Goal: Task Accomplishment & Management: Use online tool/utility

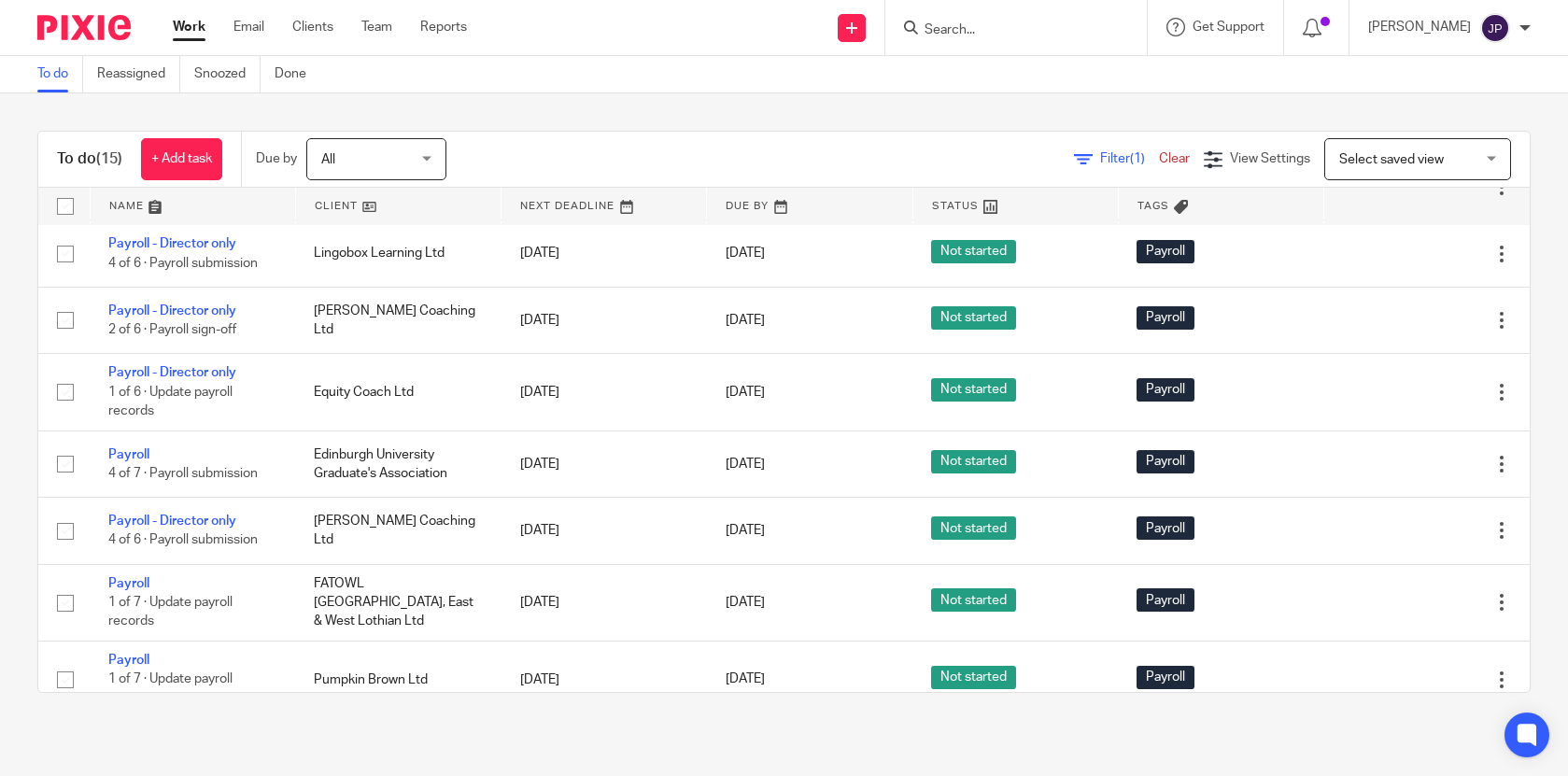
scroll to position [655, 0]
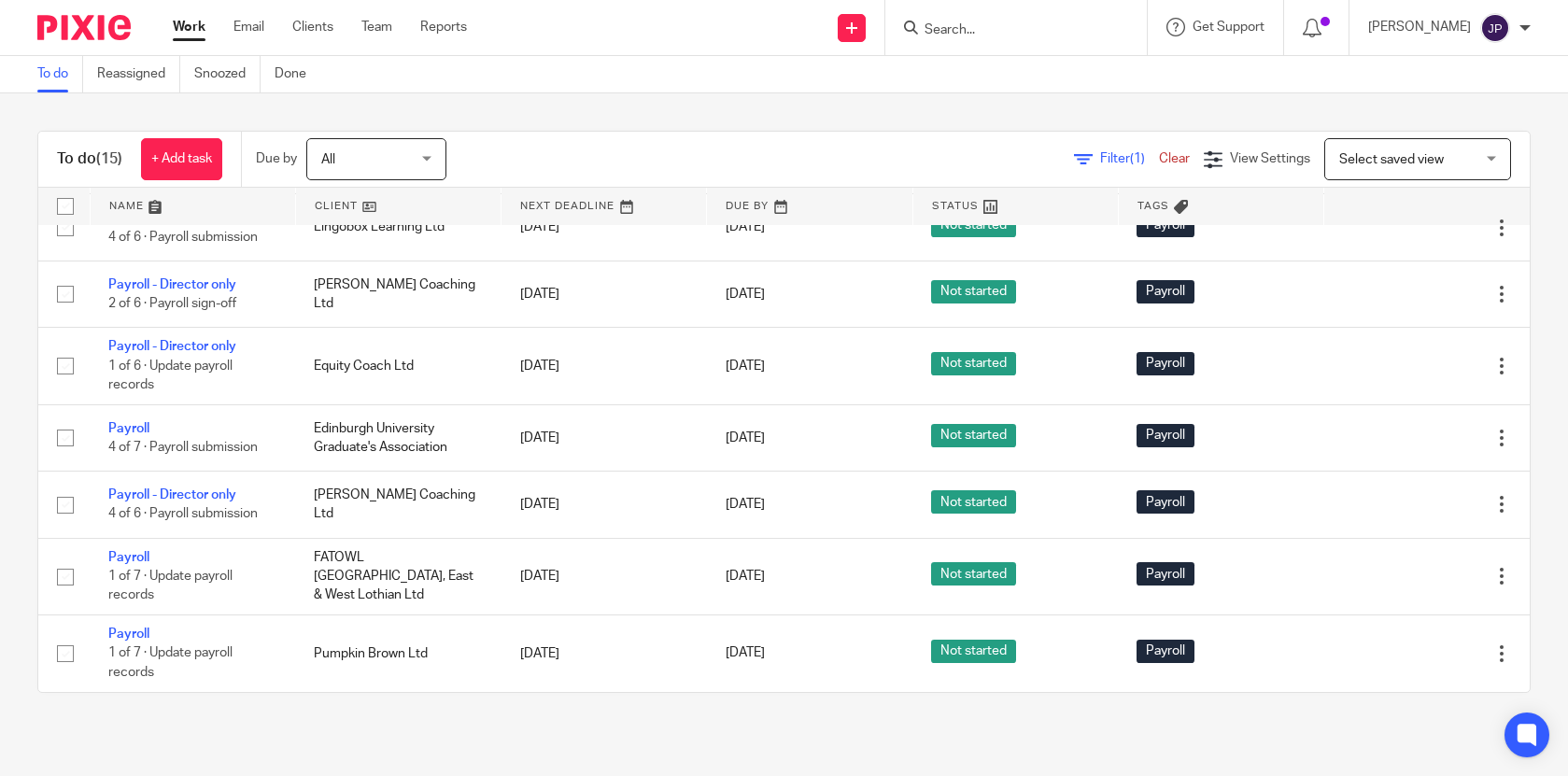
click at [191, 27] on link "Work" at bounding box center [189, 27] width 33 height 19
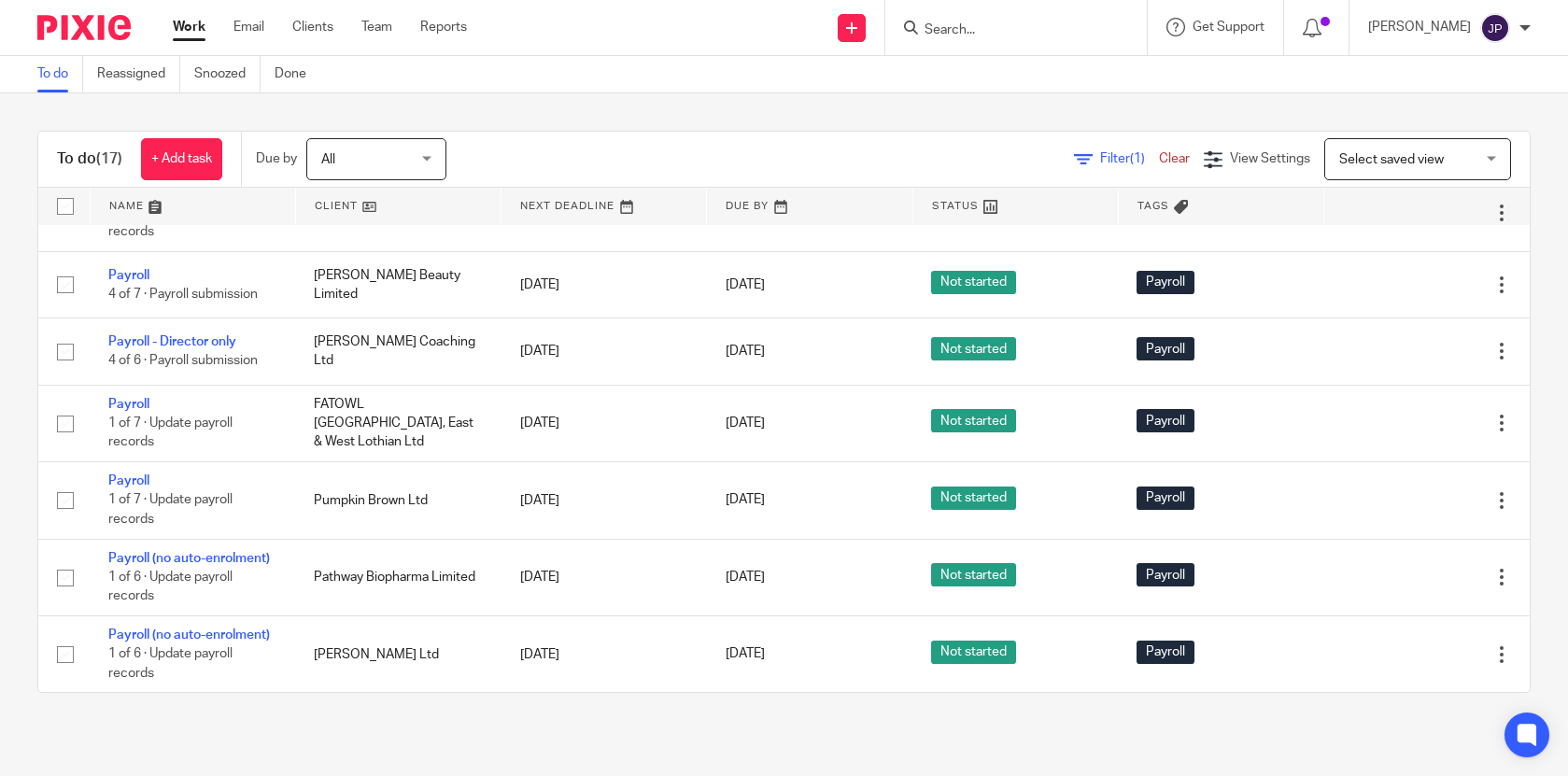
scroll to position [790, 0]
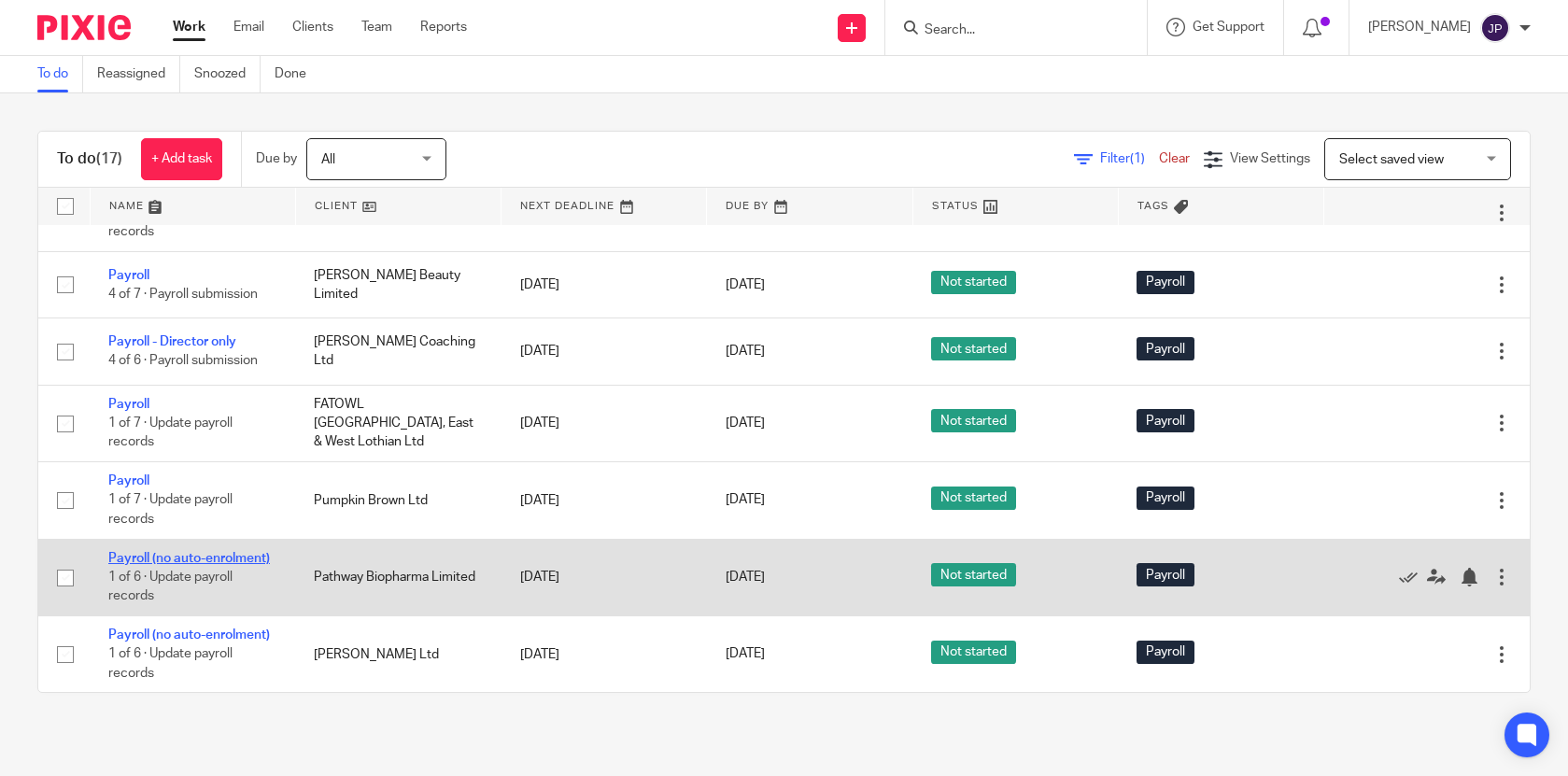
click at [210, 565] on link "Payroll (no auto-enrolment)" at bounding box center [189, 558] width 161 height 13
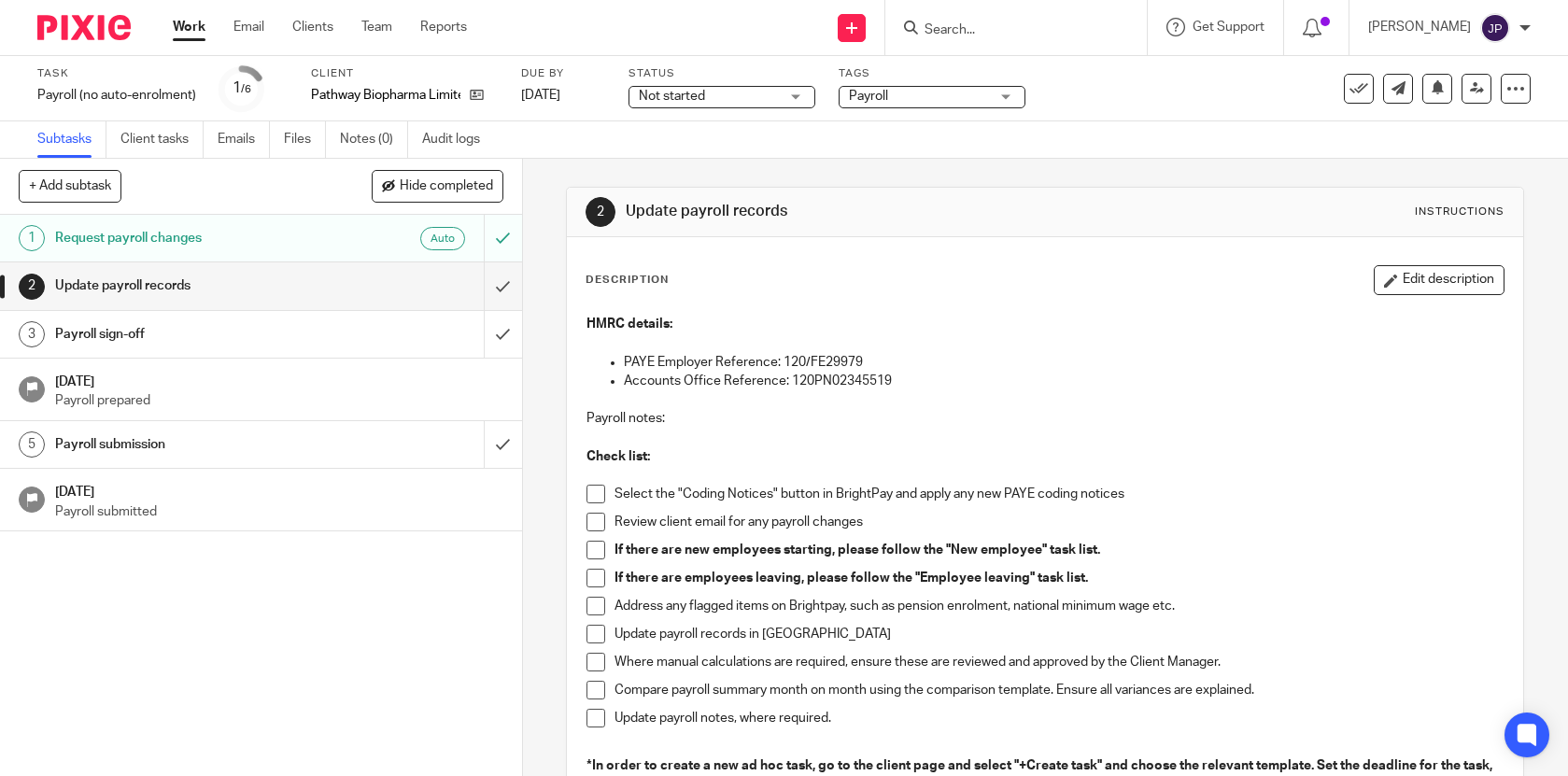
click at [600, 496] on span at bounding box center [595, 494] width 19 height 19
click at [600, 516] on span at bounding box center [595, 522] width 19 height 19
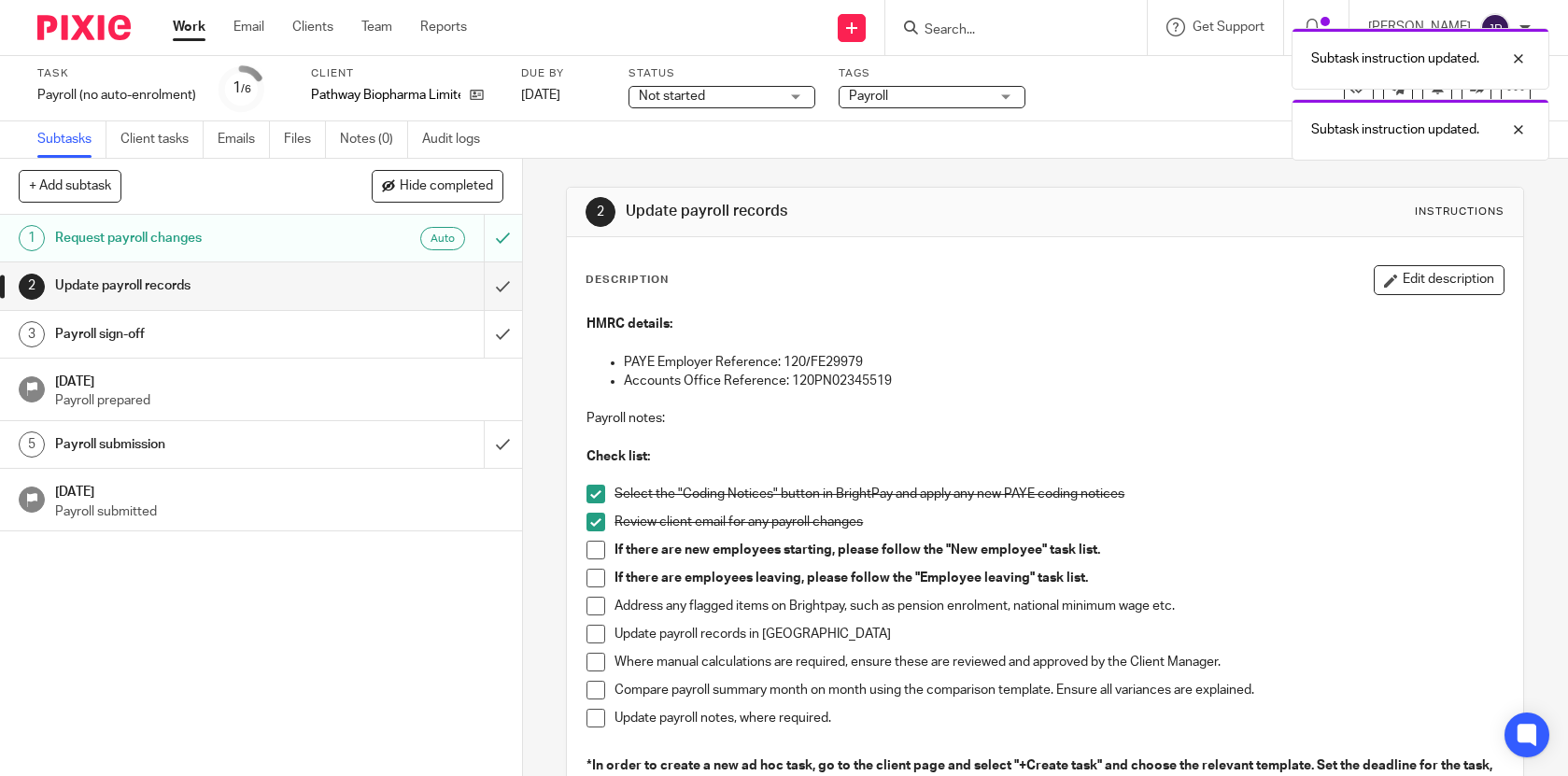
click at [600, 551] on span at bounding box center [595, 550] width 19 height 19
click at [597, 576] on span at bounding box center [595, 578] width 19 height 19
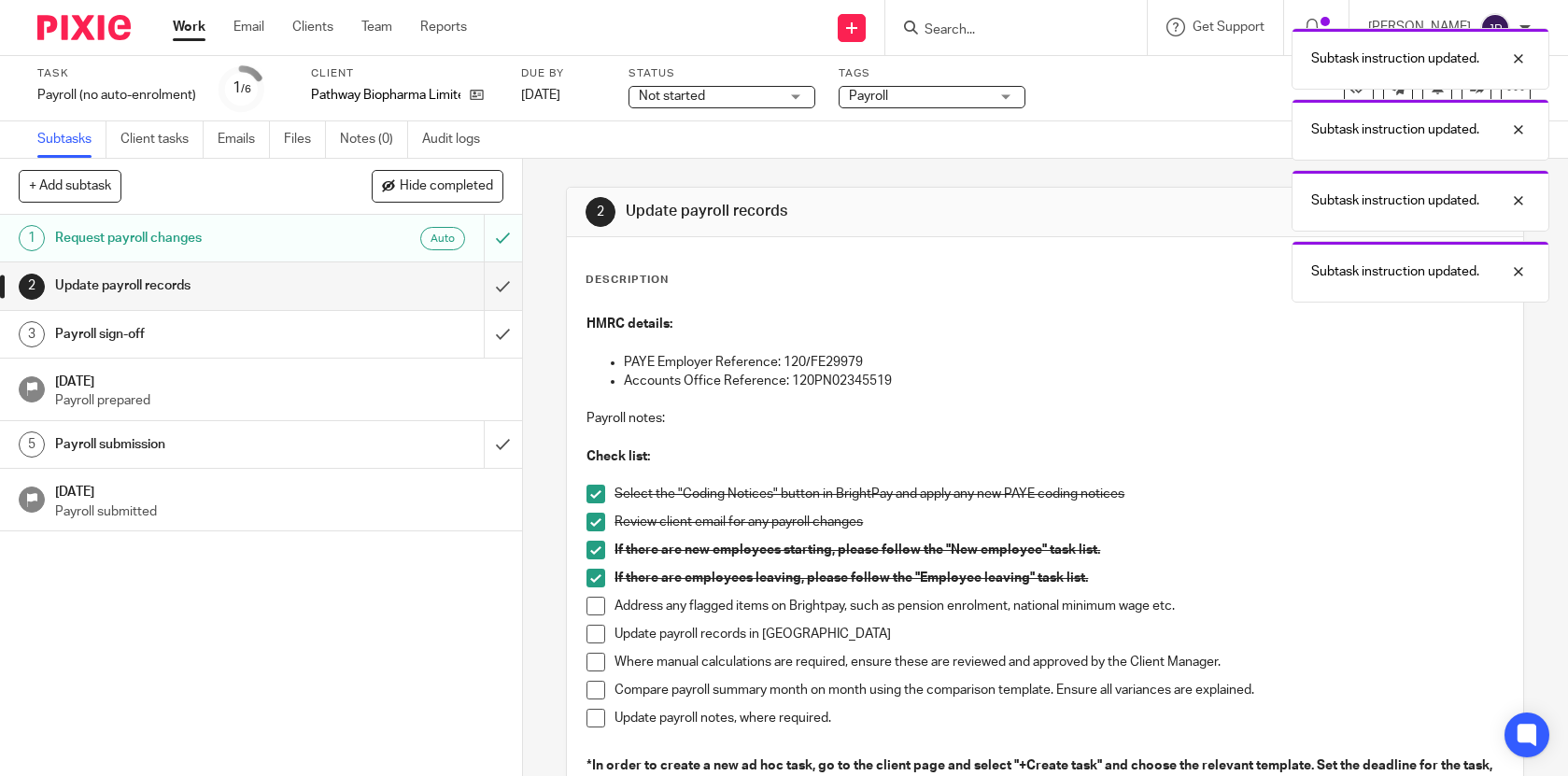
click at [597, 604] on span at bounding box center [595, 606] width 19 height 19
click at [598, 632] on span at bounding box center [595, 634] width 19 height 19
click at [598, 665] on span at bounding box center [595, 662] width 19 height 19
click at [597, 689] on span at bounding box center [595, 690] width 19 height 19
click at [597, 718] on span at bounding box center [595, 718] width 19 height 19
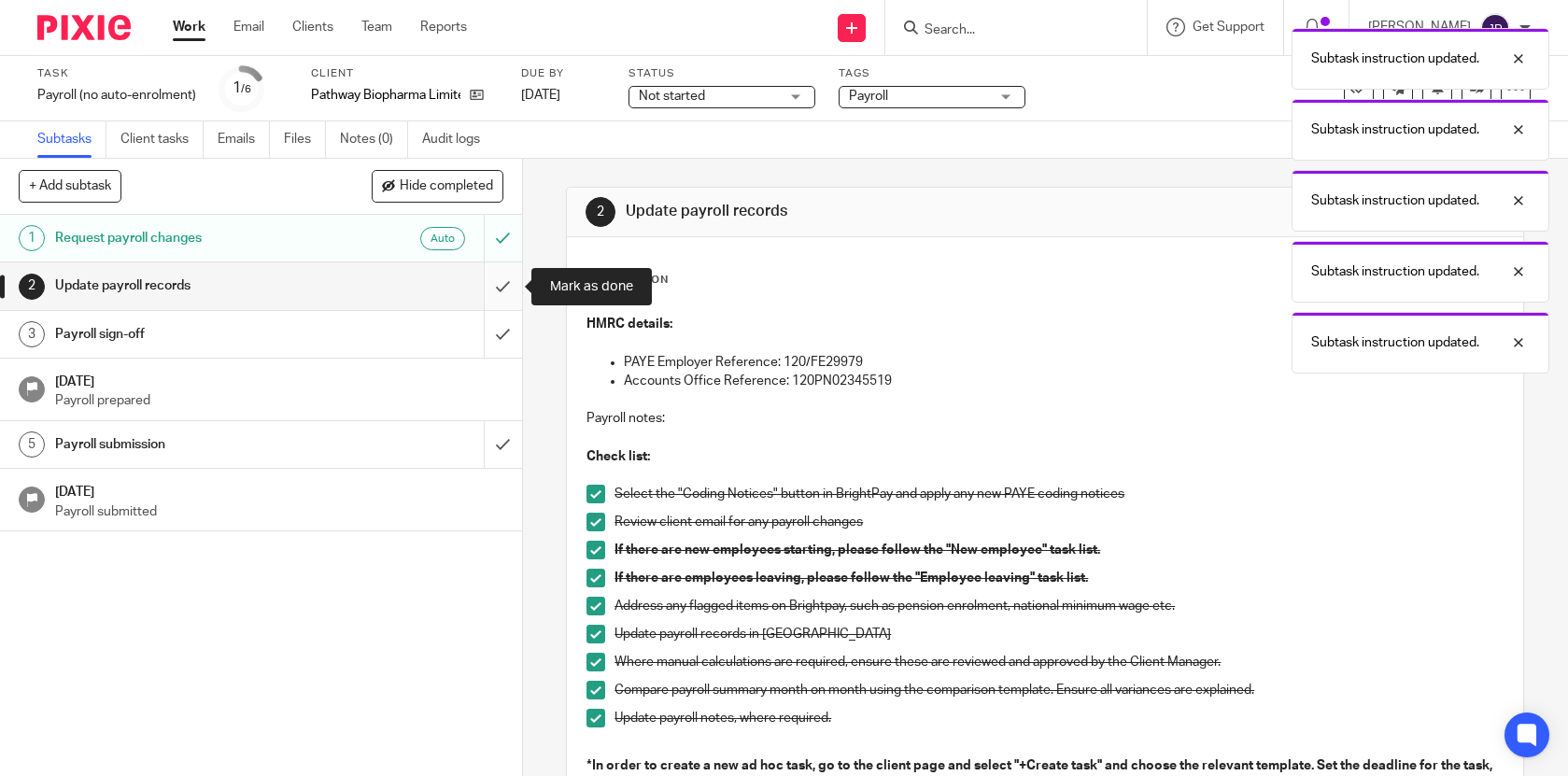
click at [515, 285] on input "submit" at bounding box center [261, 286] width 522 height 47
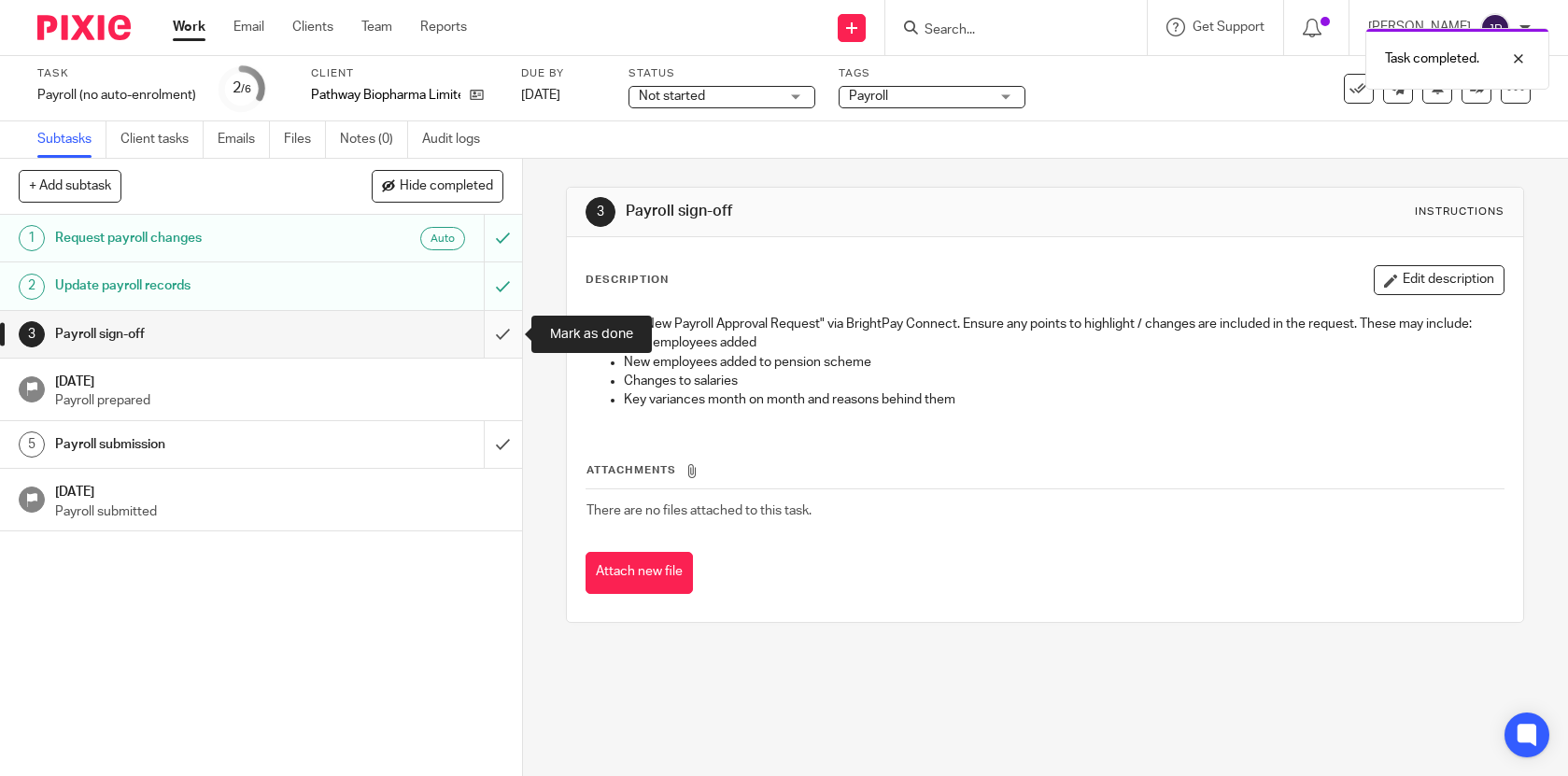
click at [514, 334] on input "submit" at bounding box center [261, 334] width 522 height 47
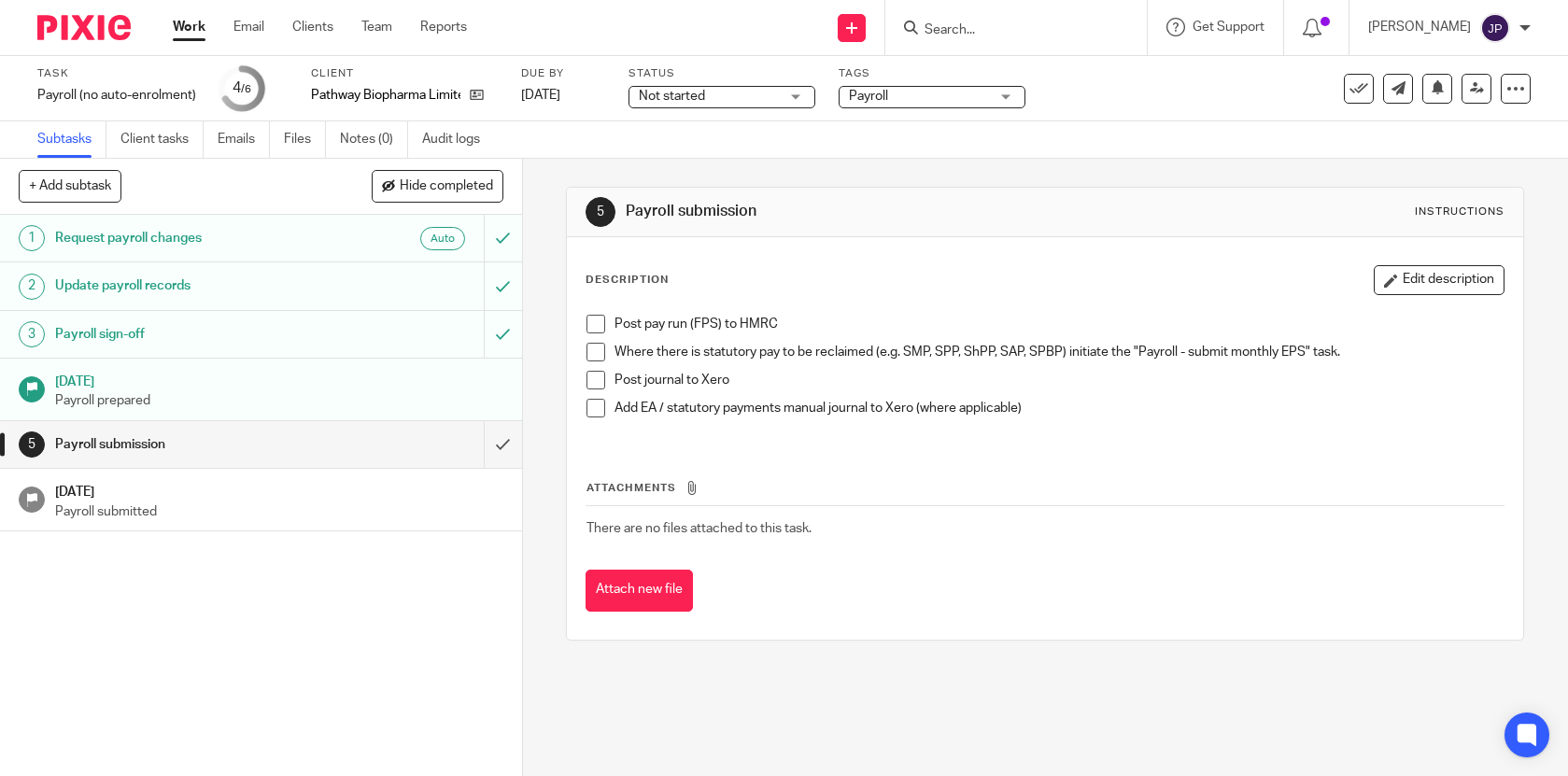
click at [179, 29] on link "Work" at bounding box center [189, 27] width 33 height 19
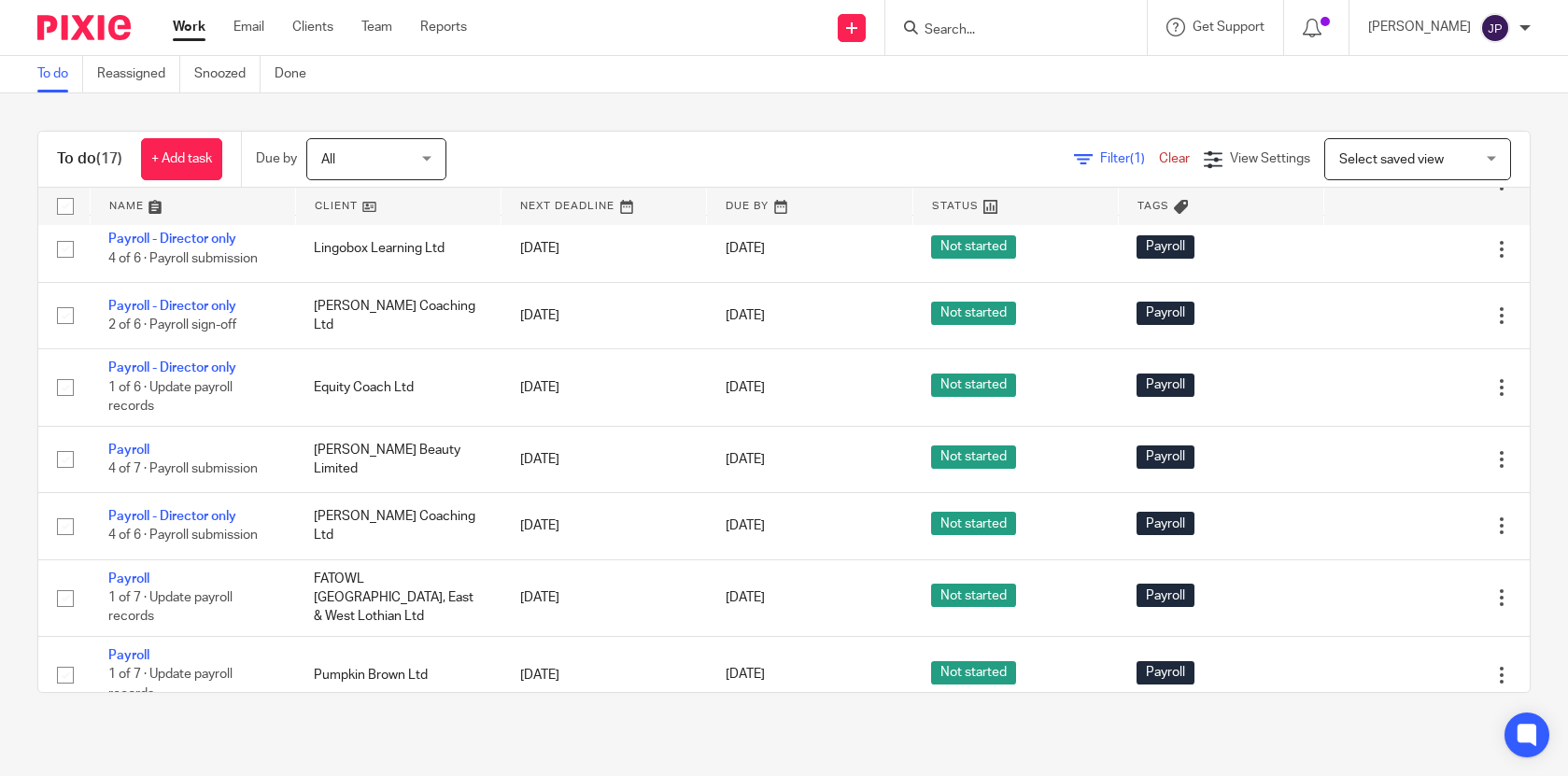
scroll to position [635, 0]
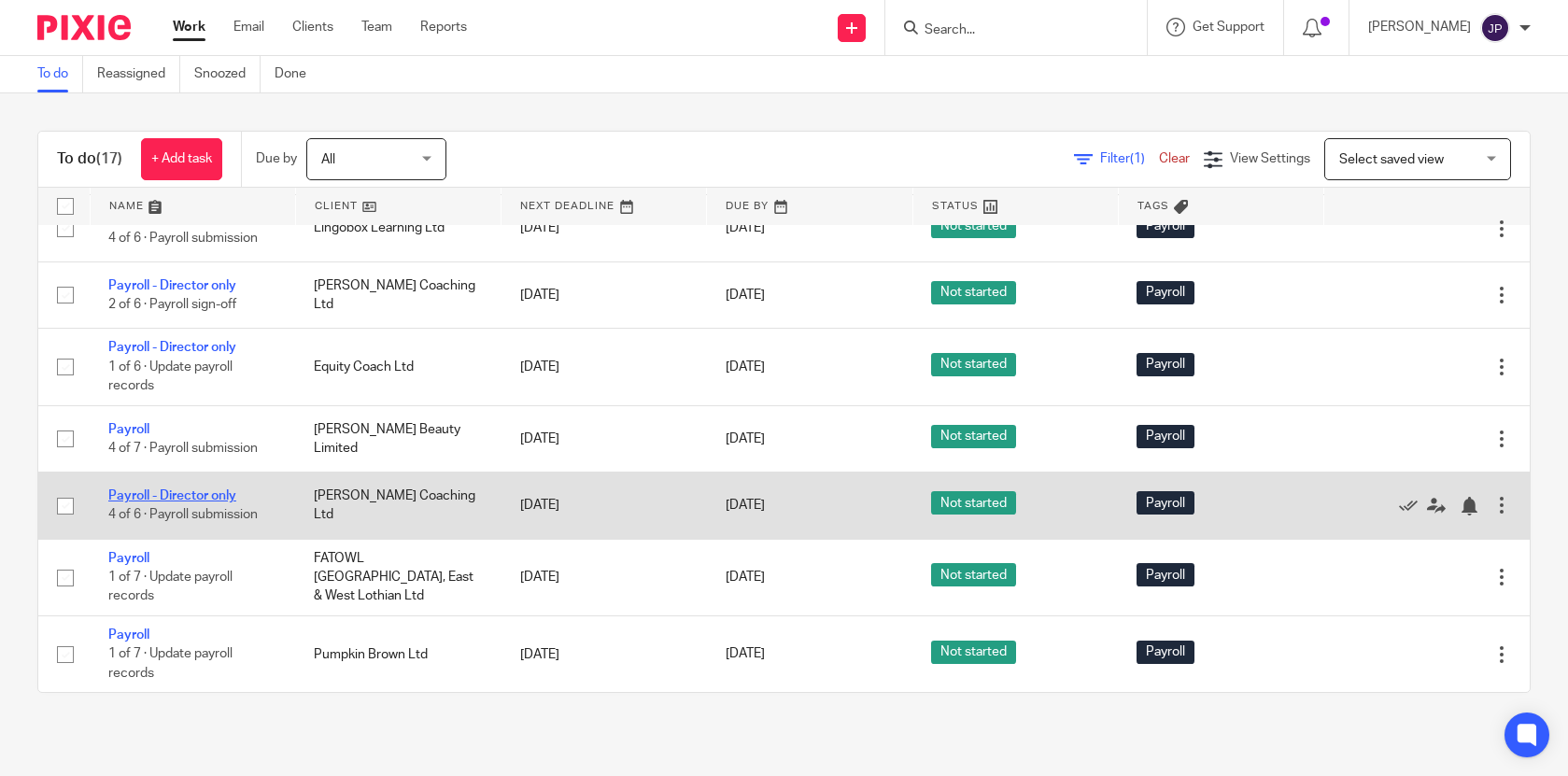
click at [225, 503] on link "Payroll - Director only" at bounding box center [172, 495] width 127 height 13
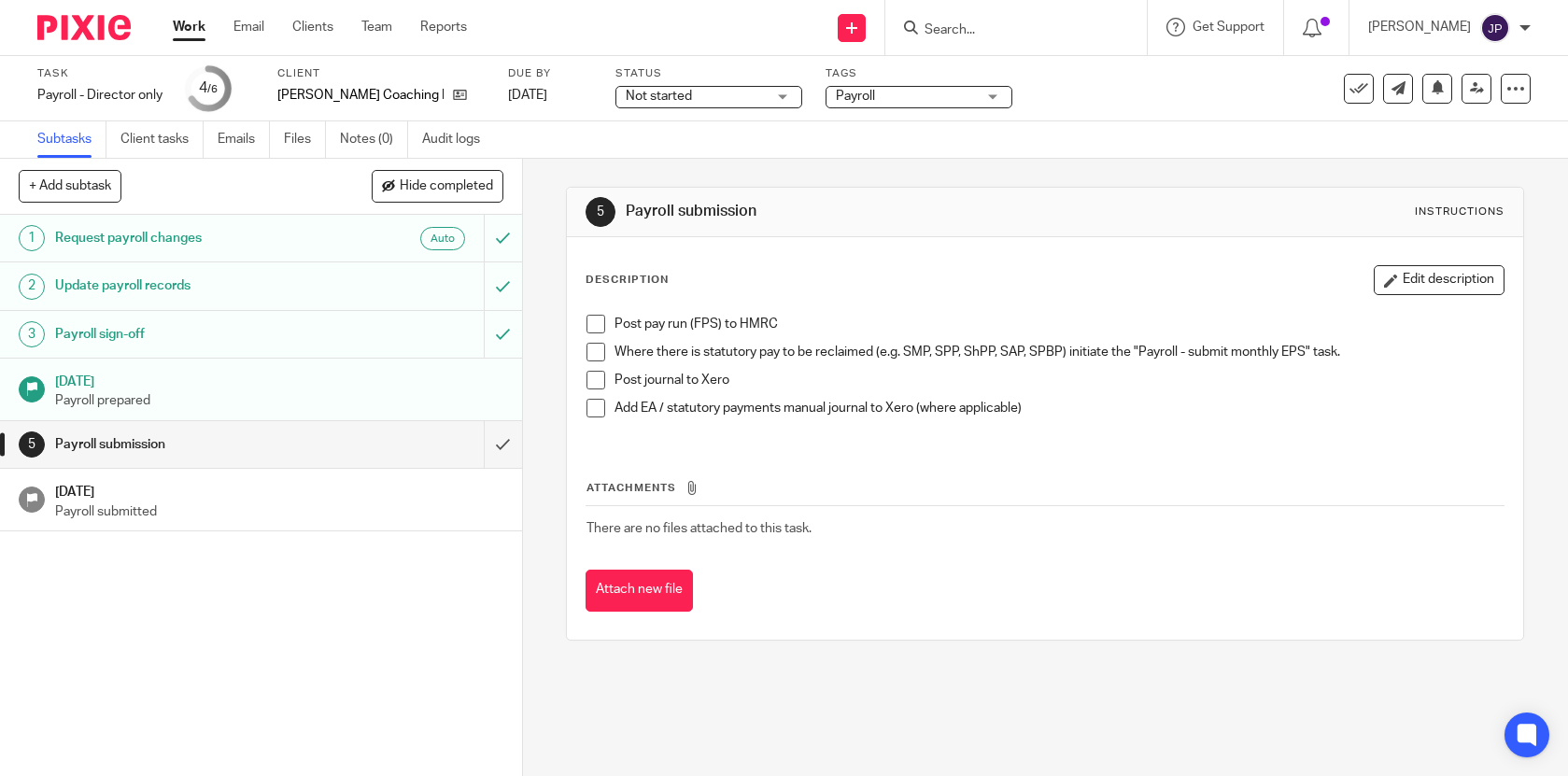
click at [594, 328] on span at bounding box center [595, 324] width 19 height 19
click at [595, 353] on span at bounding box center [595, 352] width 19 height 19
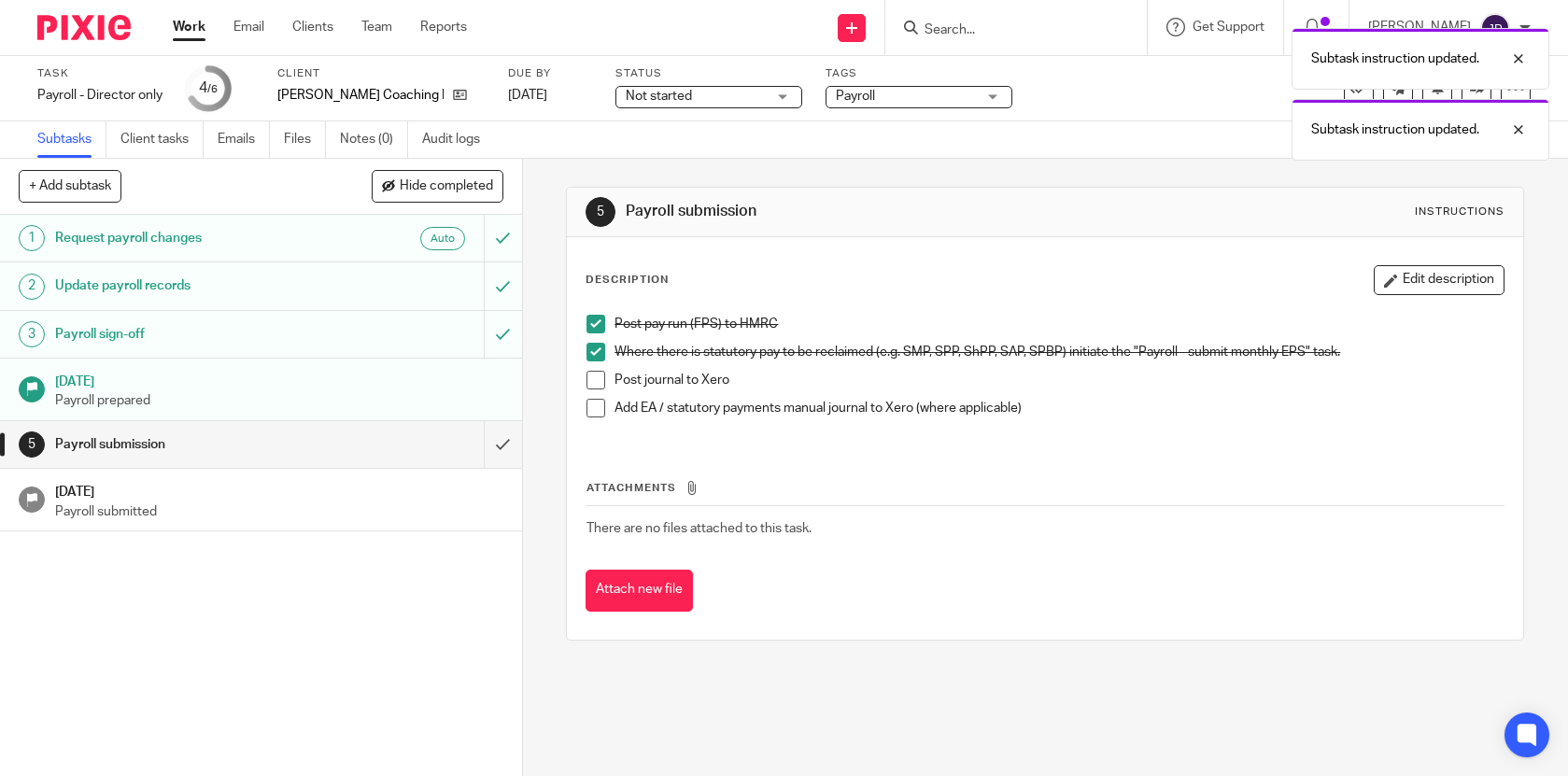
click at [595, 384] on span at bounding box center [595, 380] width 19 height 19
click at [596, 412] on span at bounding box center [595, 407] width 19 height 19
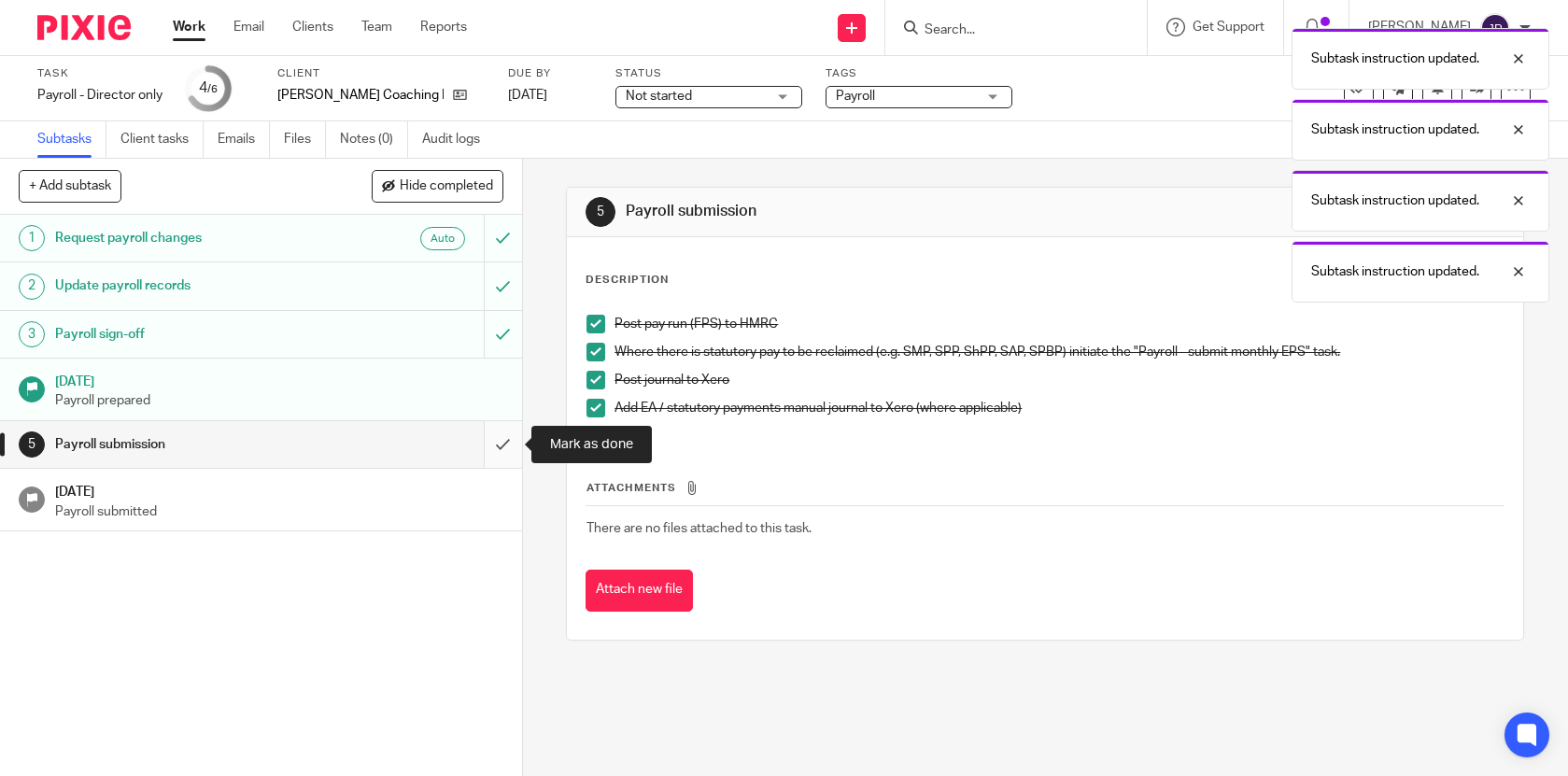
click at [510, 441] on input "submit" at bounding box center [261, 444] width 522 height 47
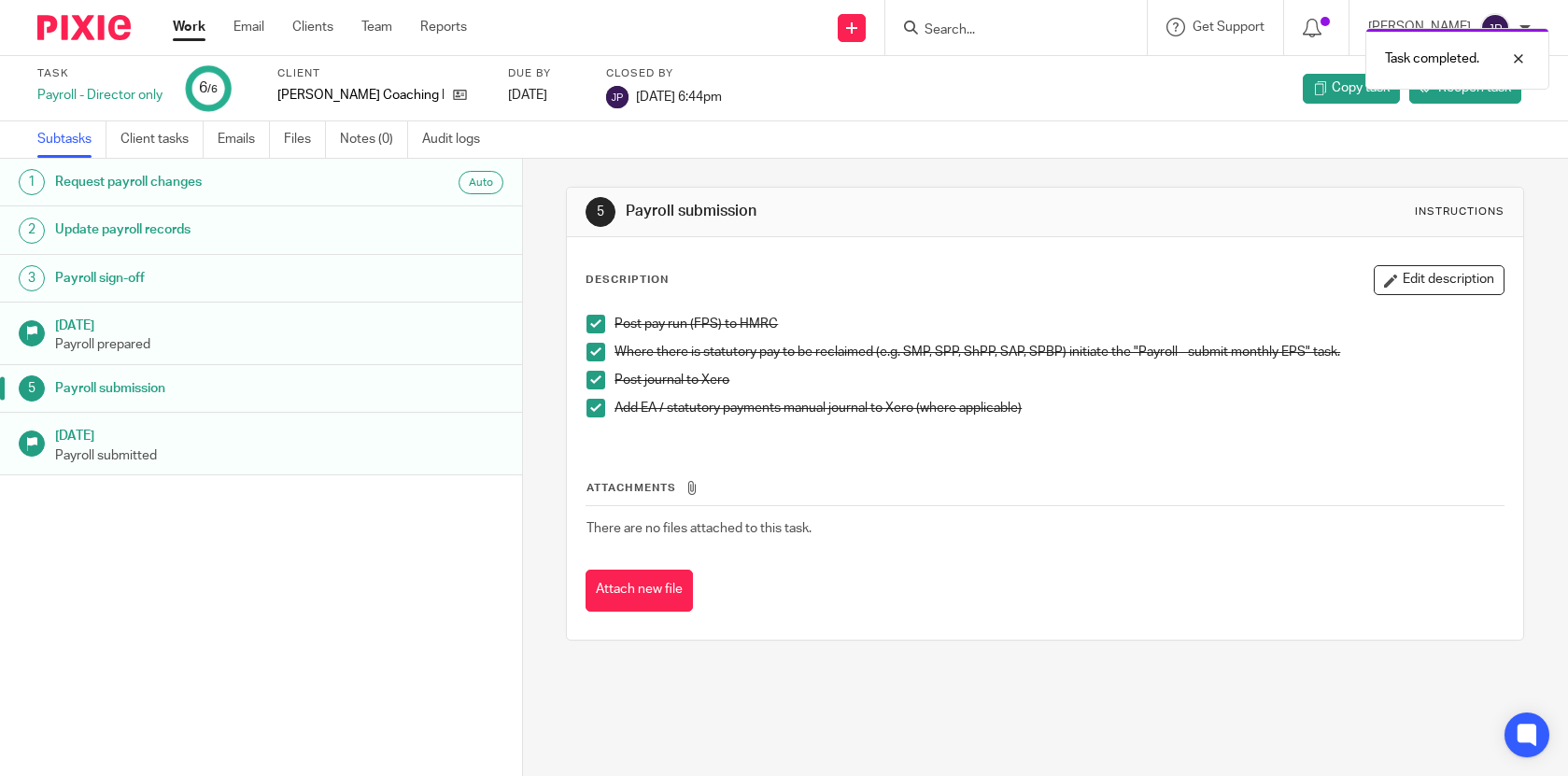
click at [196, 23] on link "Work" at bounding box center [189, 27] width 33 height 19
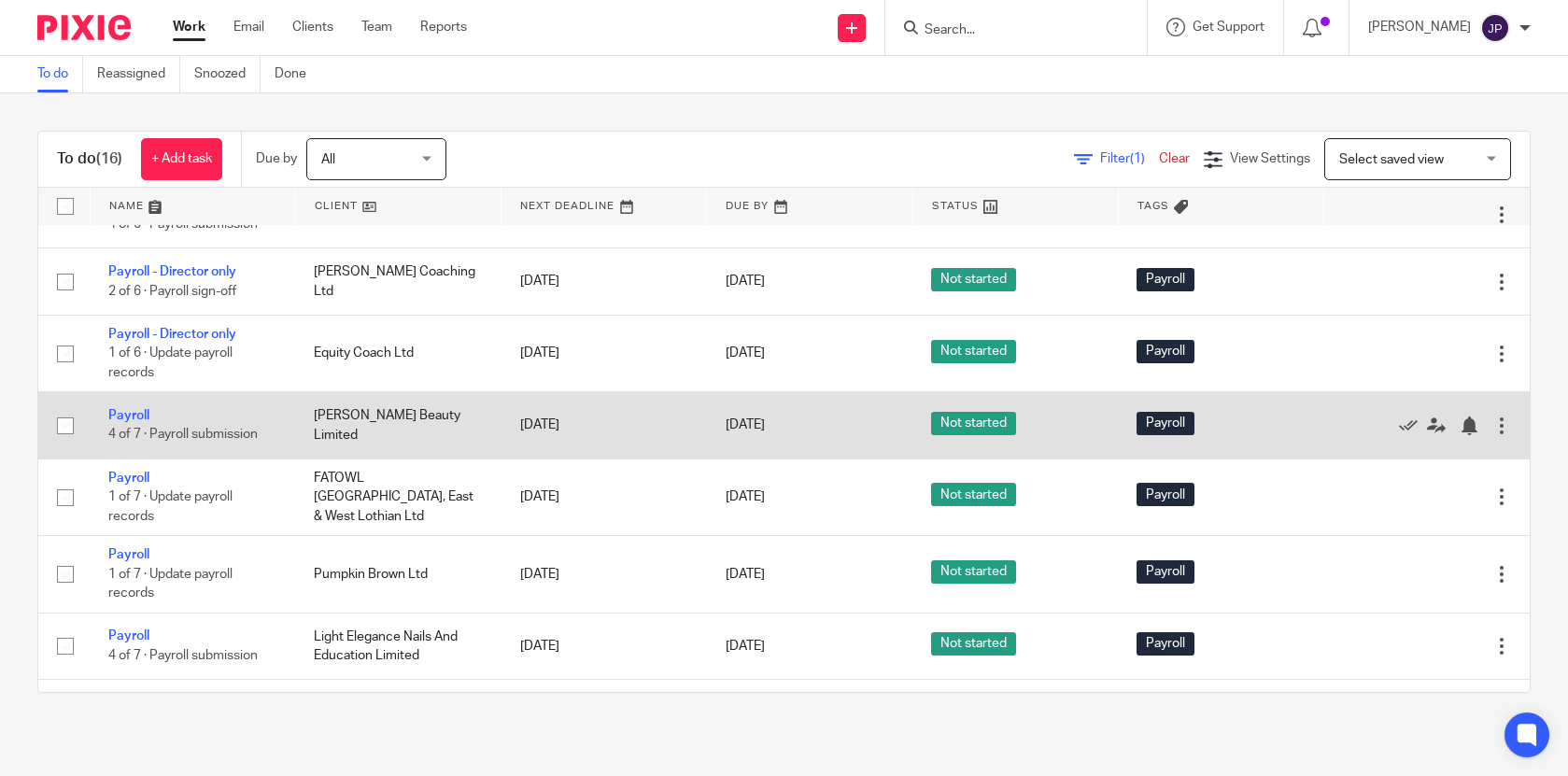
scroll to position [584, 0]
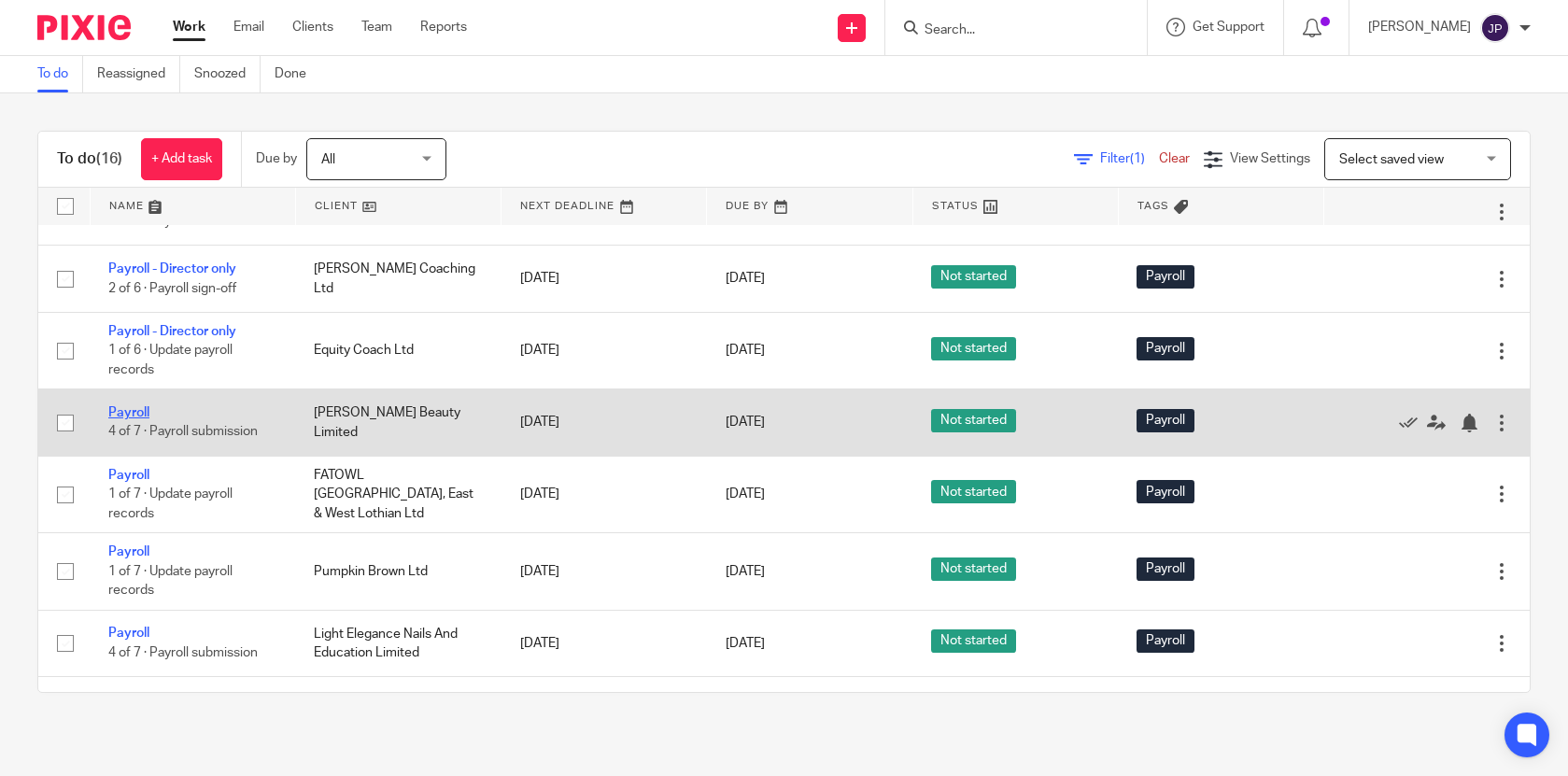
click at [139, 419] on link "Payroll" at bounding box center [128, 412] width 41 height 13
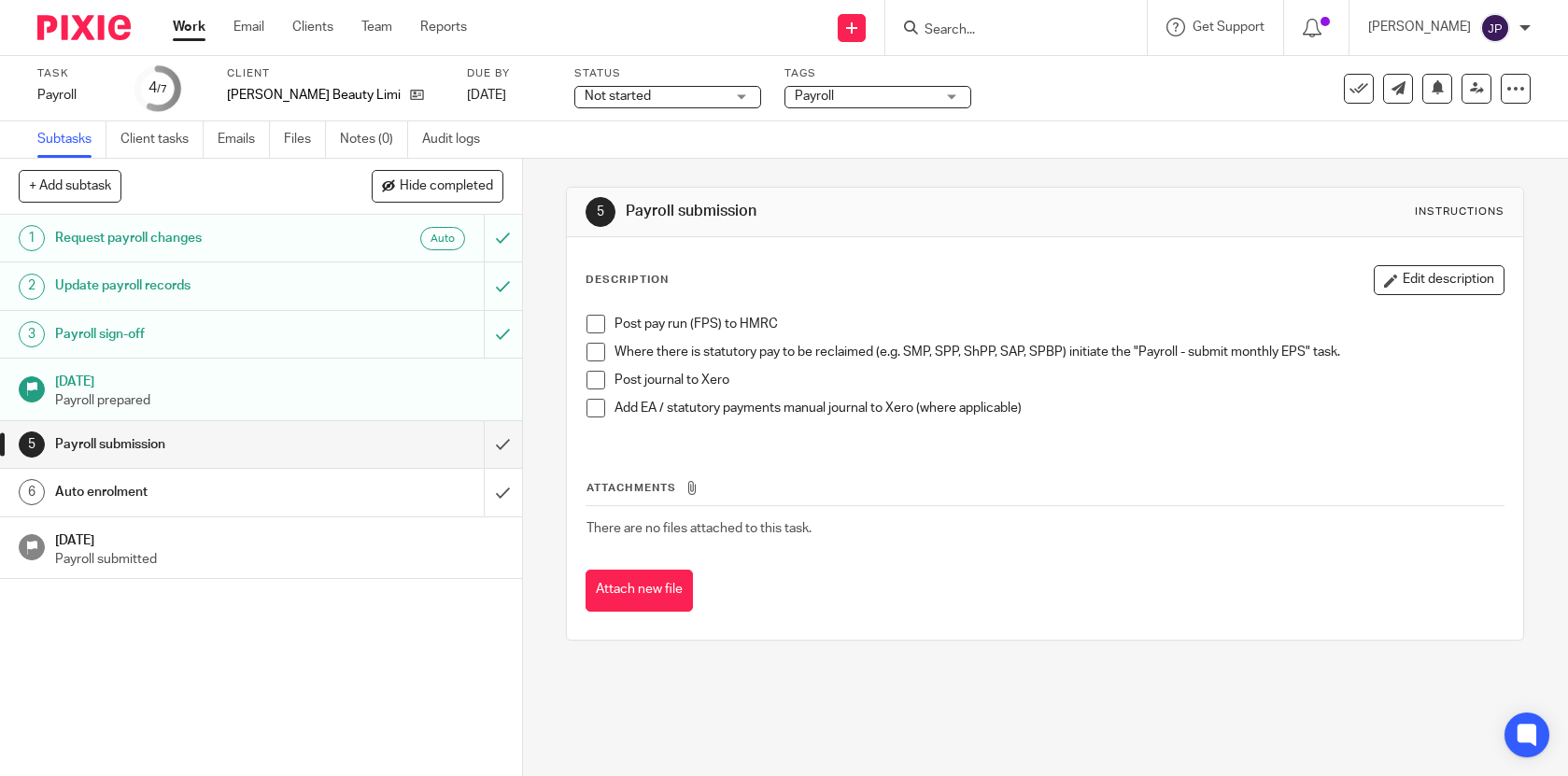
click at [600, 328] on span at bounding box center [595, 324] width 19 height 19
click at [597, 355] on span at bounding box center [595, 352] width 19 height 19
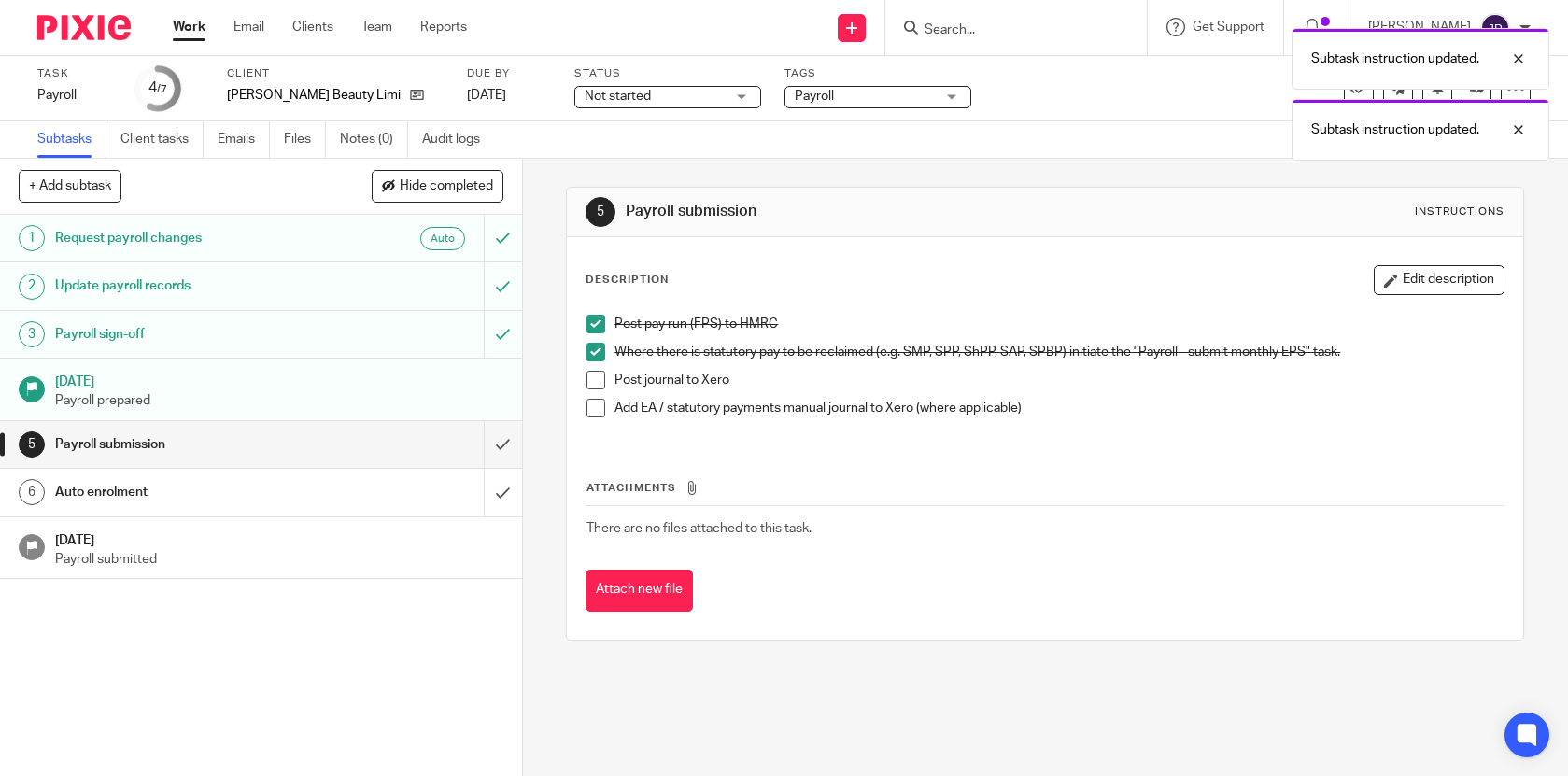
click at [597, 377] on span at bounding box center [595, 380] width 19 height 19
click at [597, 407] on span at bounding box center [595, 407] width 19 height 19
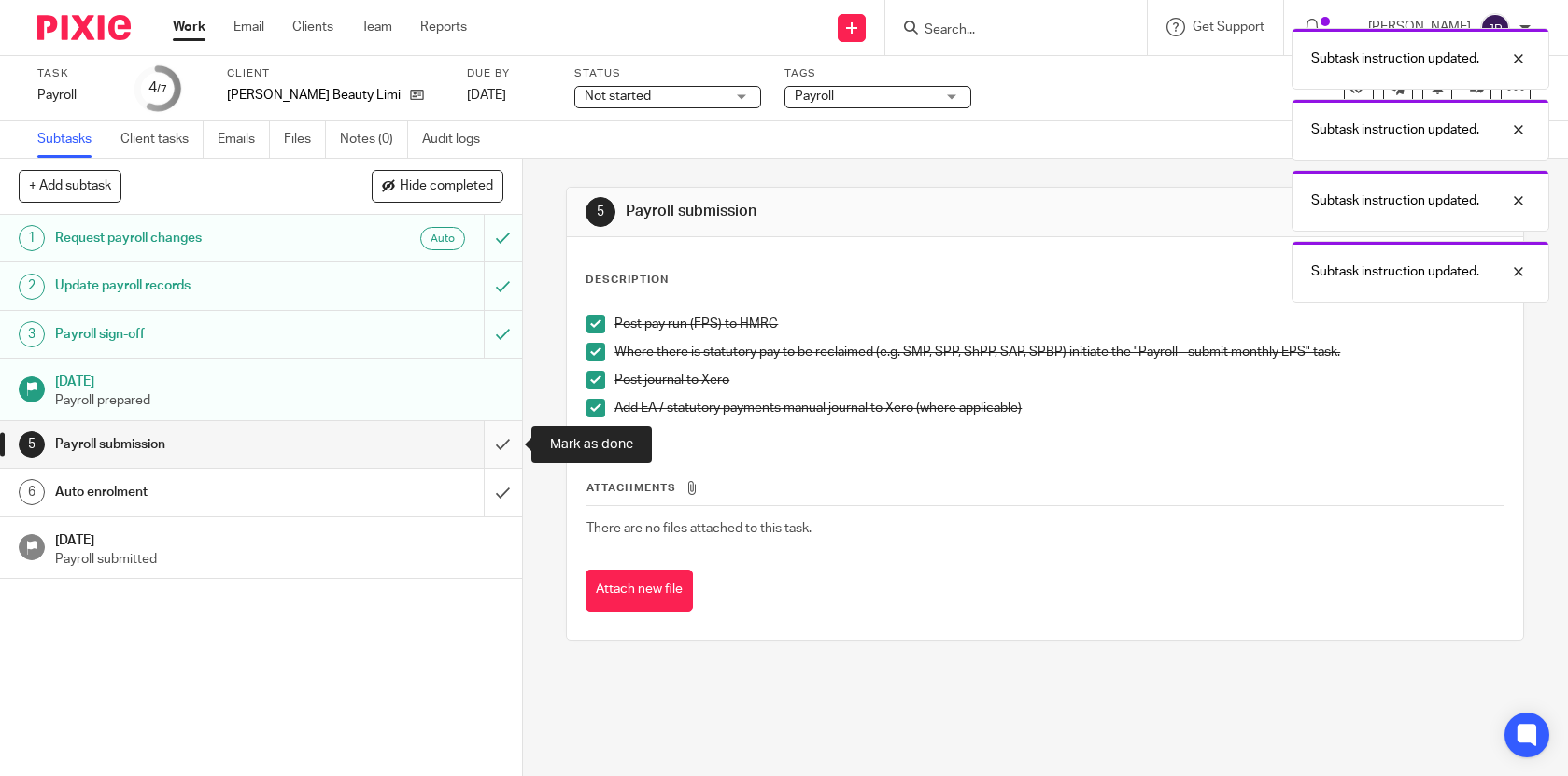
click at [505, 439] on input "submit" at bounding box center [261, 444] width 522 height 47
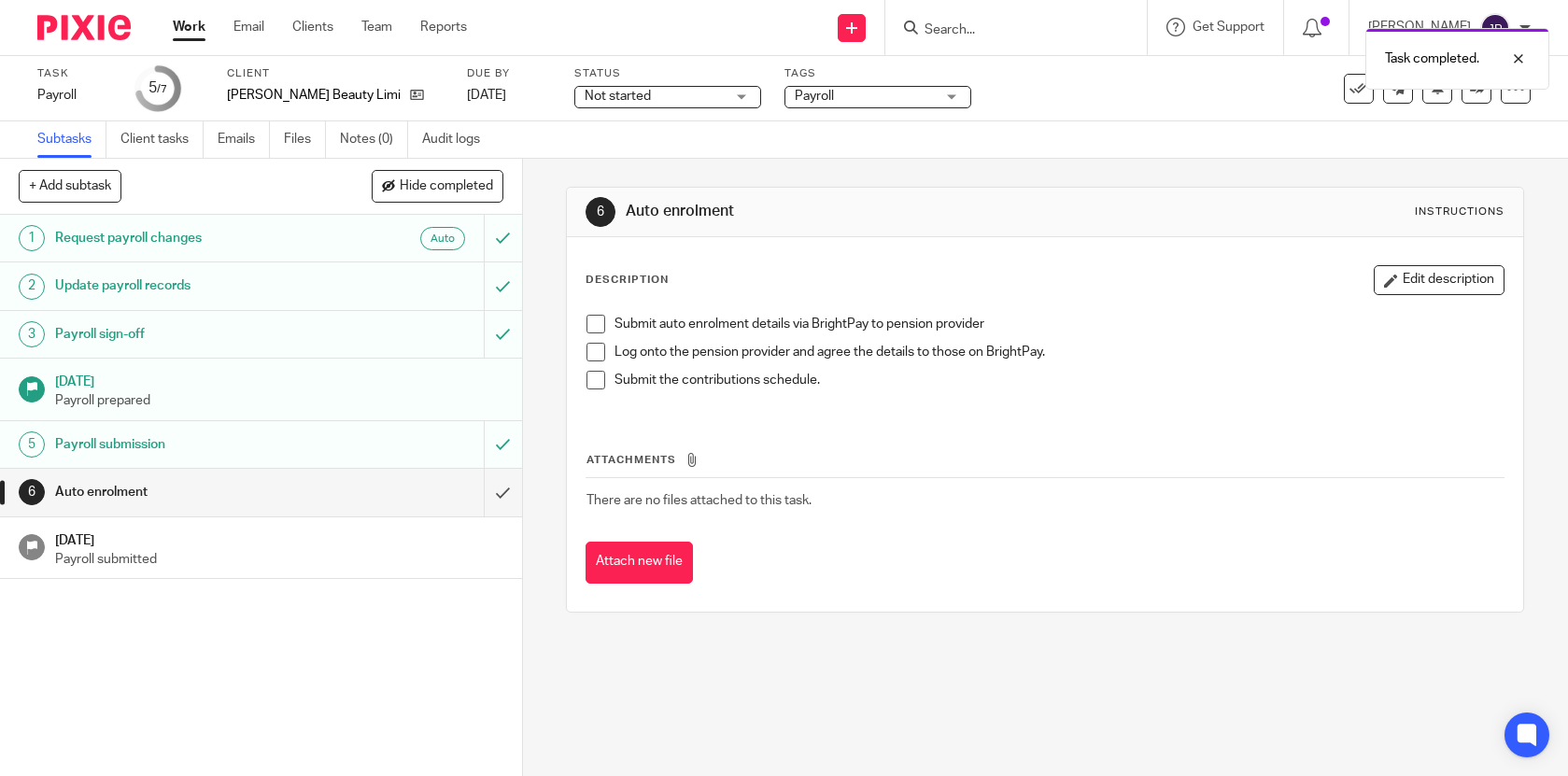
click at [595, 327] on span at bounding box center [595, 324] width 19 height 19
click at [595, 347] on span at bounding box center [595, 352] width 19 height 19
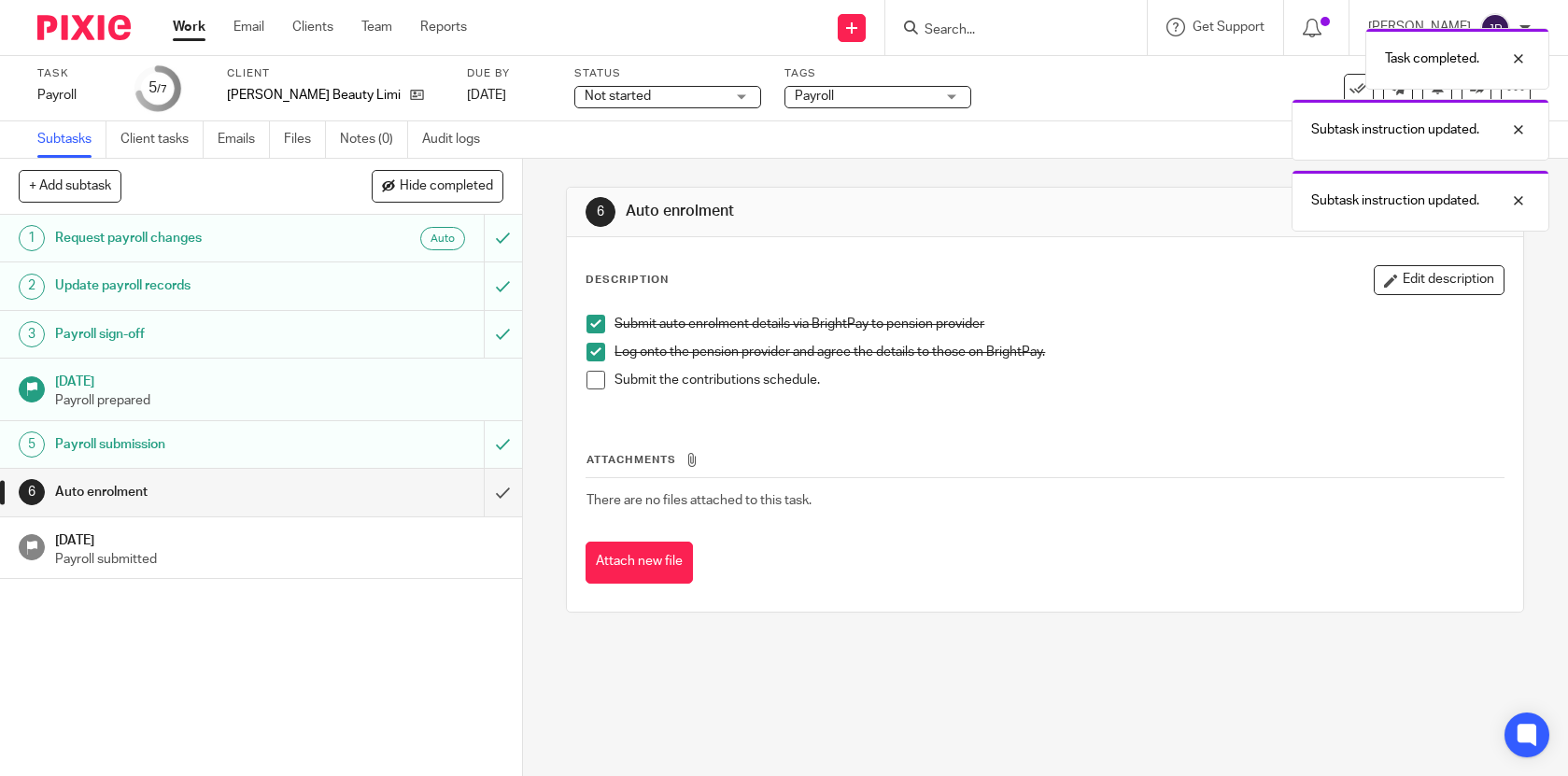
click at [595, 371] on span at bounding box center [595, 380] width 19 height 19
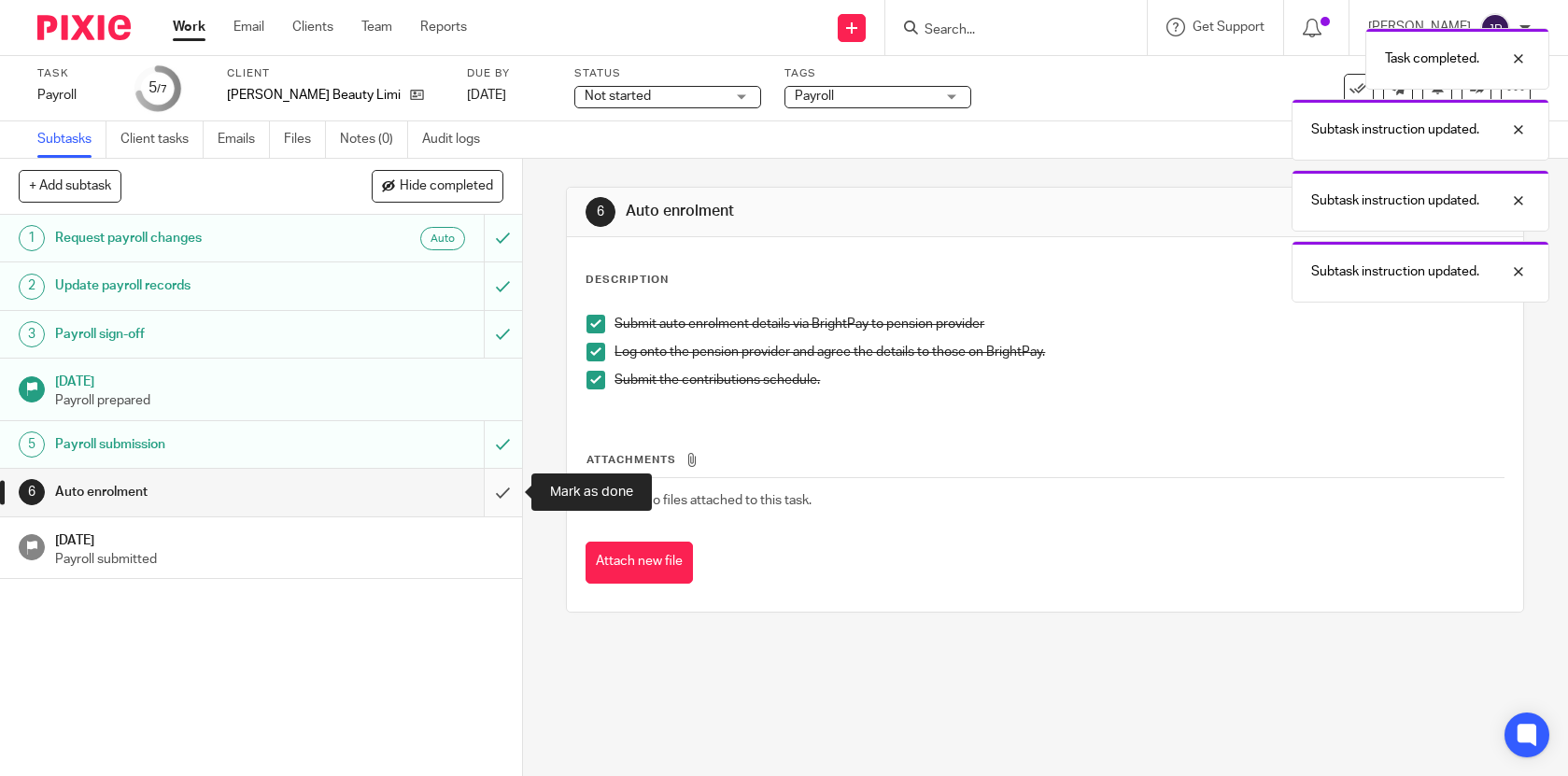
click at [501, 489] on input "submit" at bounding box center [261, 492] width 522 height 47
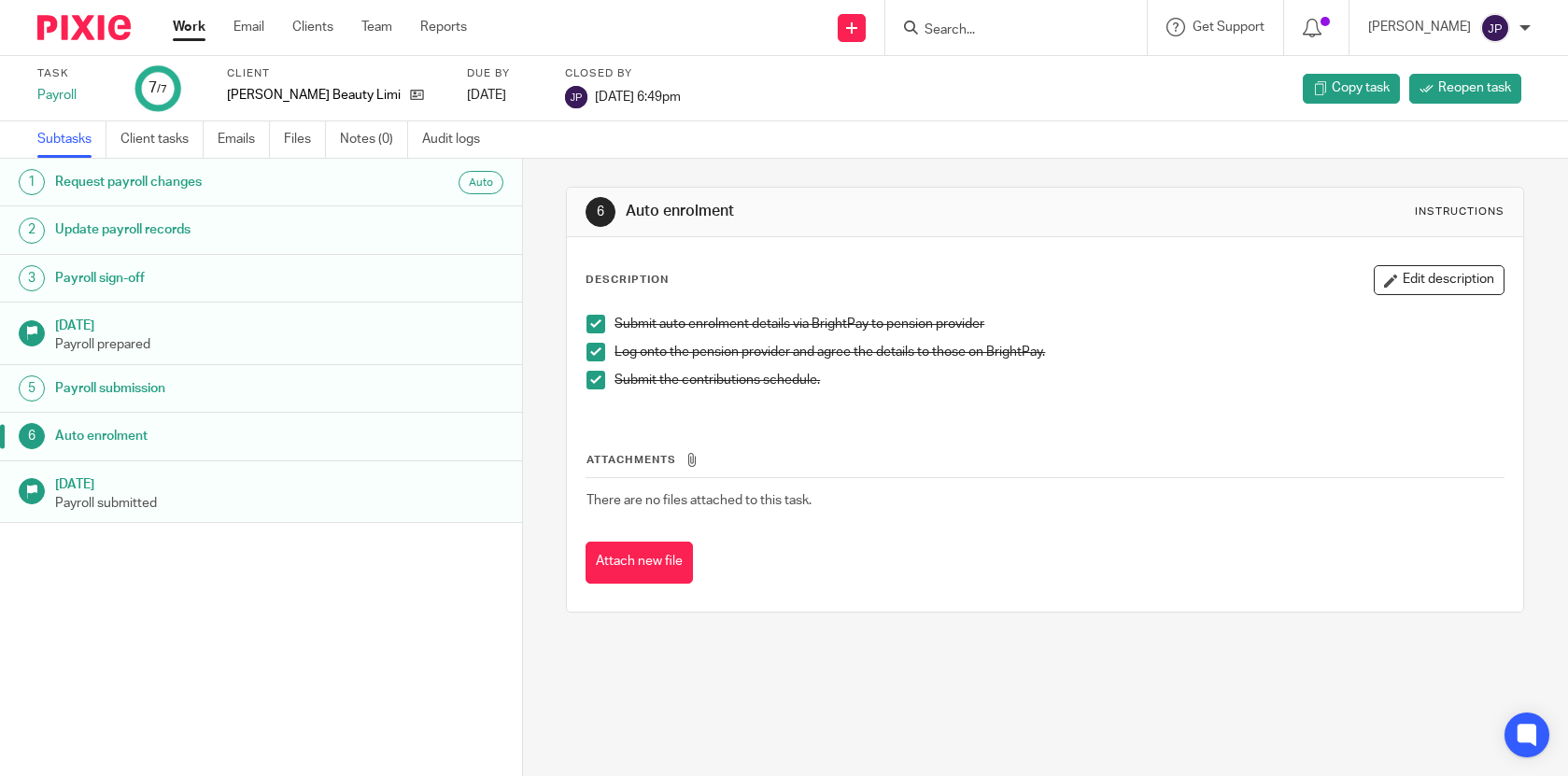
click at [197, 31] on link "Work" at bounding box center [189, 27] width 33 height 19
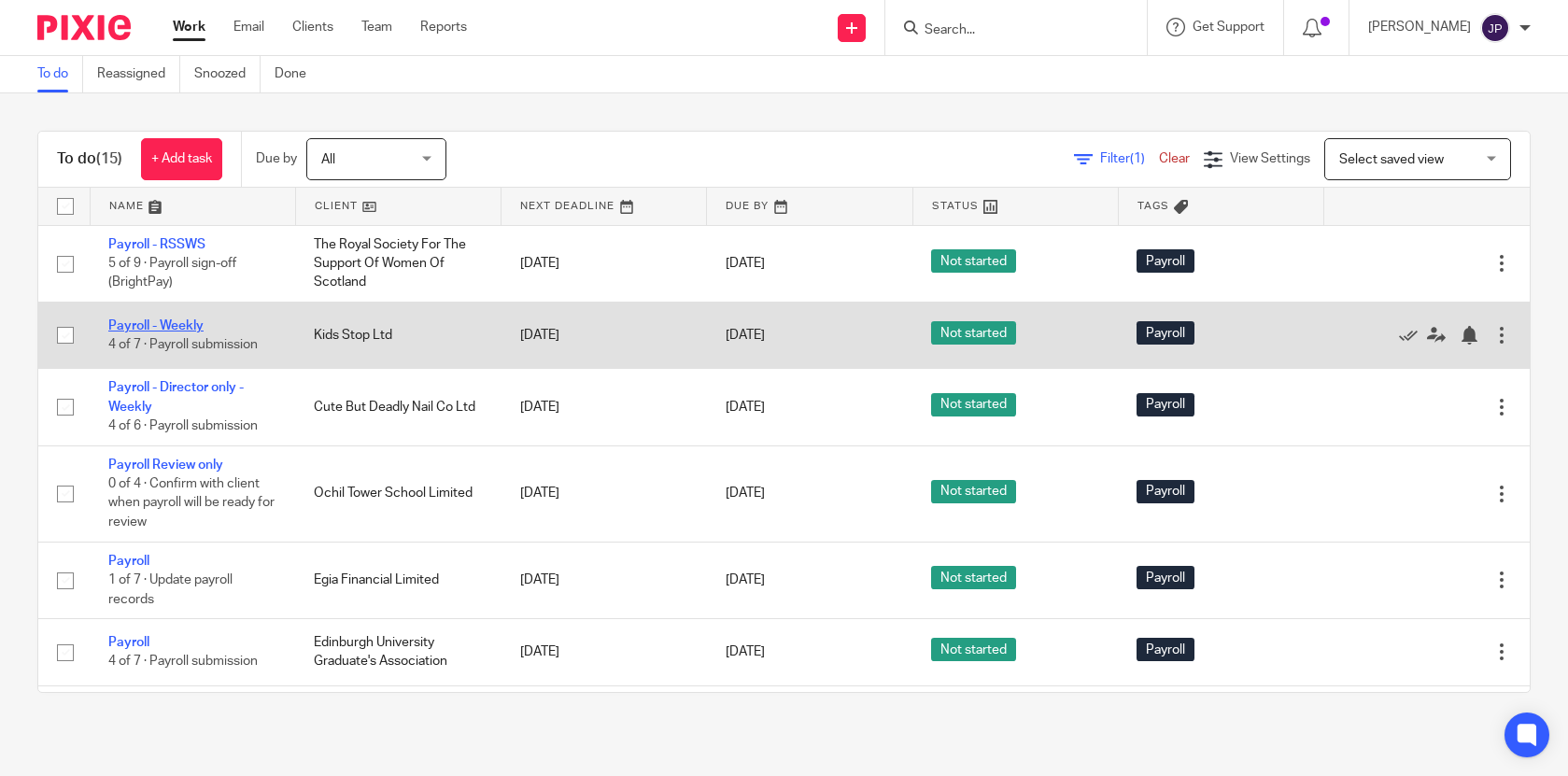
click at [132, 333] on link "Payroll - Weekly" at bounding box center [156, 326] width 96 height 13
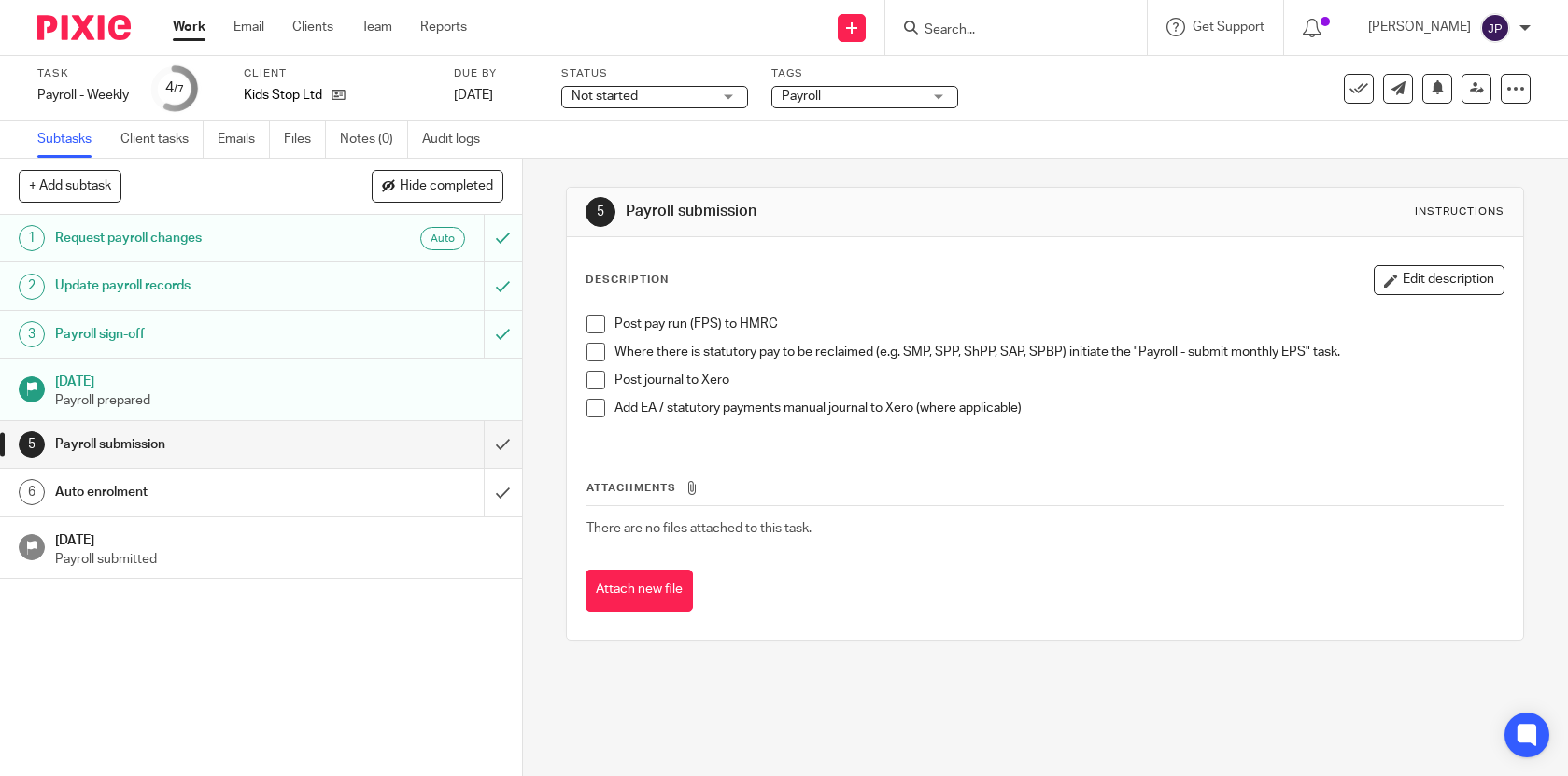
click at [599, 324] on span at bounding box center [595, 324] width 19 height 19
click at [599, 354] on span at bounding box center [595, 352] width 19 height 19
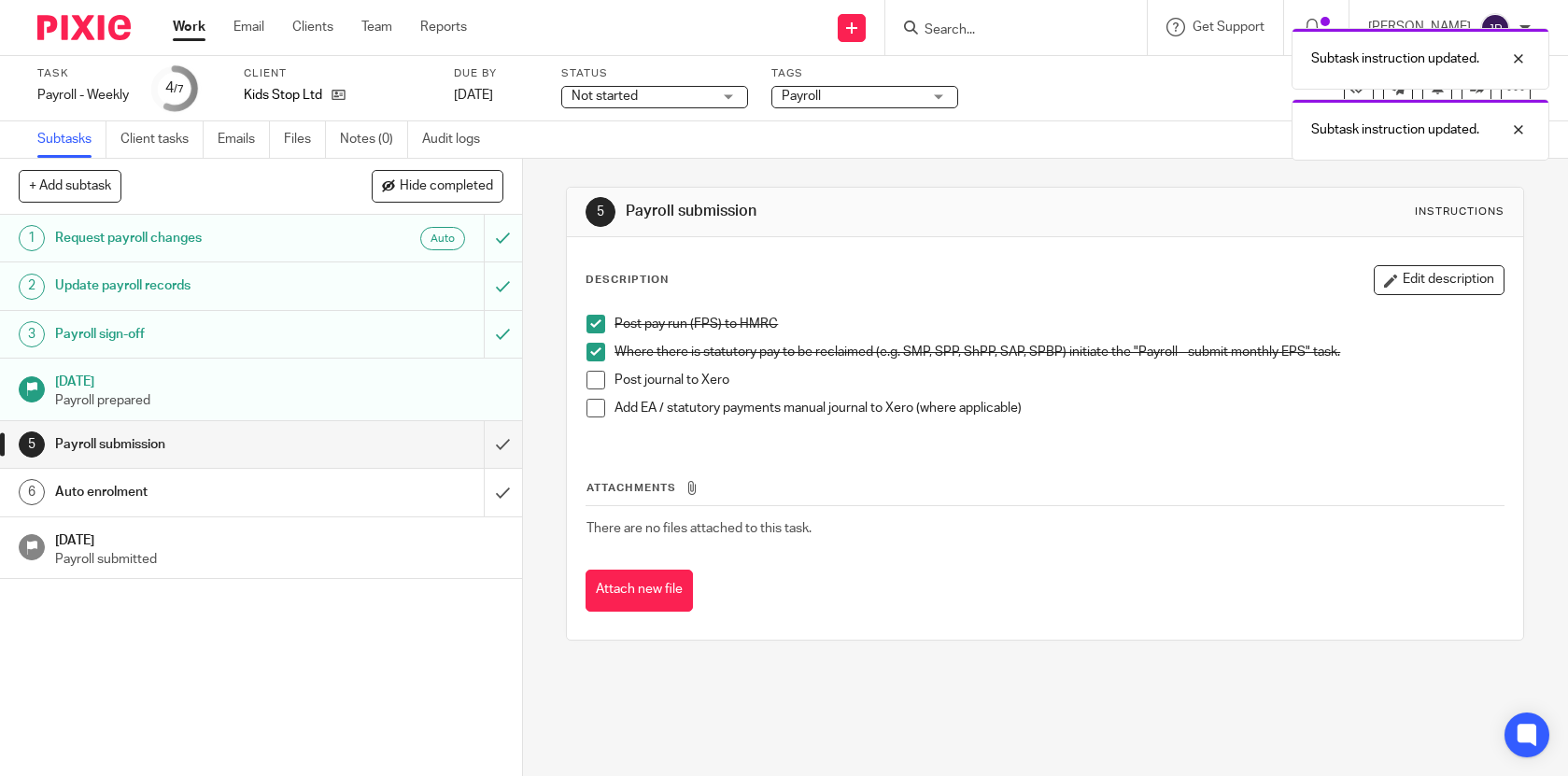
click at [599, 379] on span at bounding box center [595, 380] width 19 height 19
click at [599, 413] on span at bounding box center [595, 407] width 19 height 19
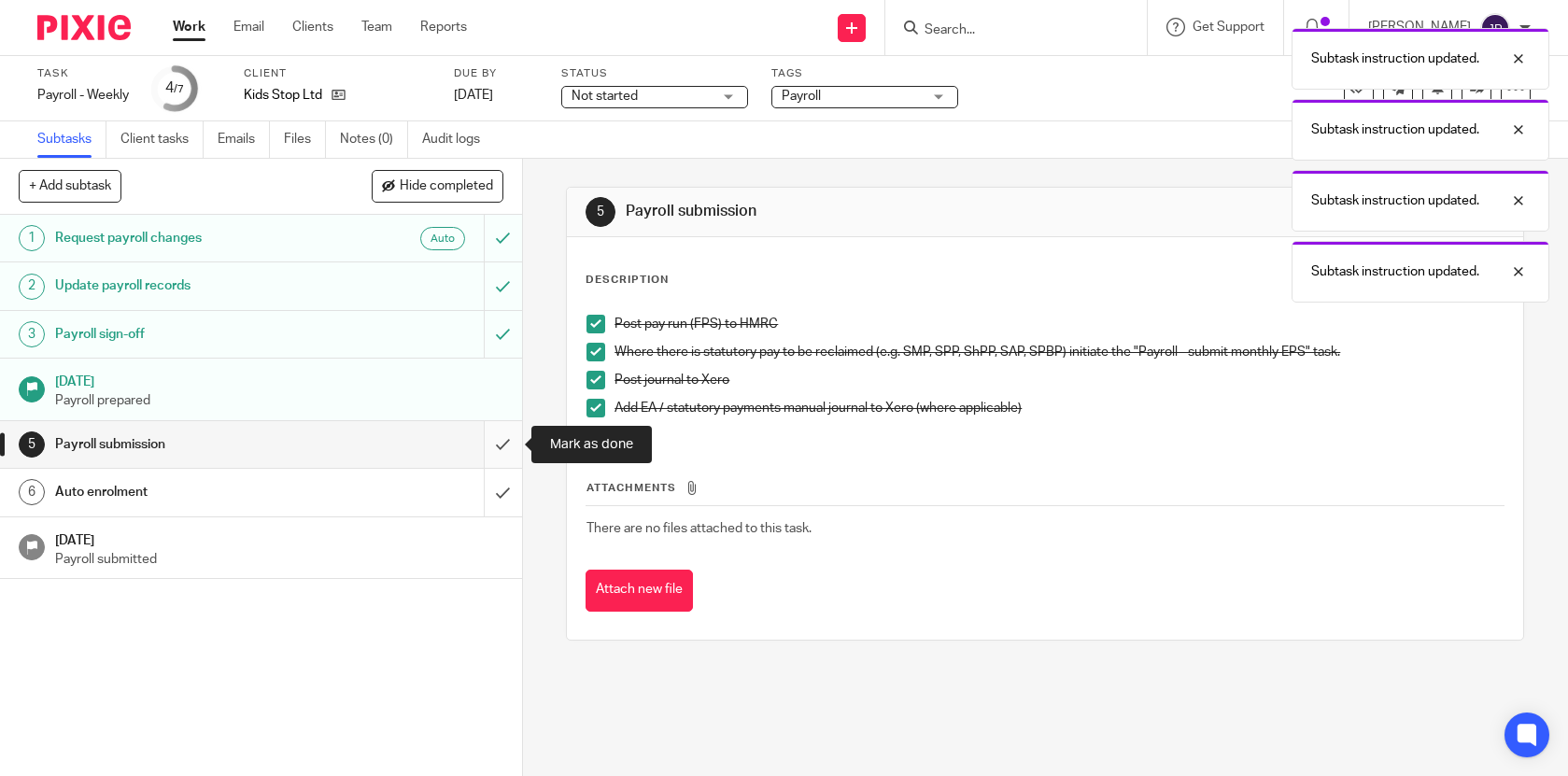
click at [507, 452] on input "submit" at bounding box center [261, 444] width 522 height 47
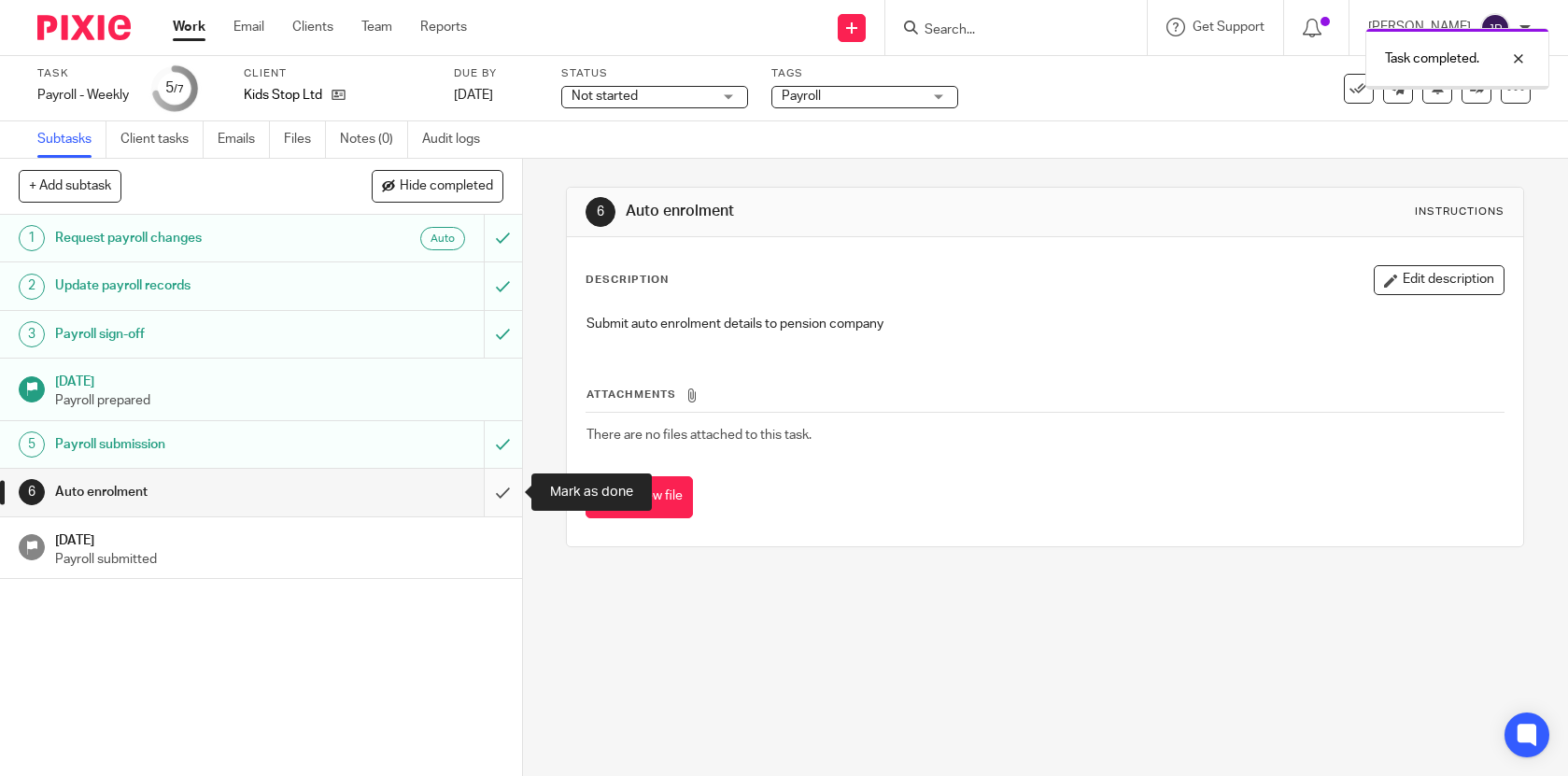
click at [502, 488] on input "submit" at bounding box center [261, 492] width 522 height 47
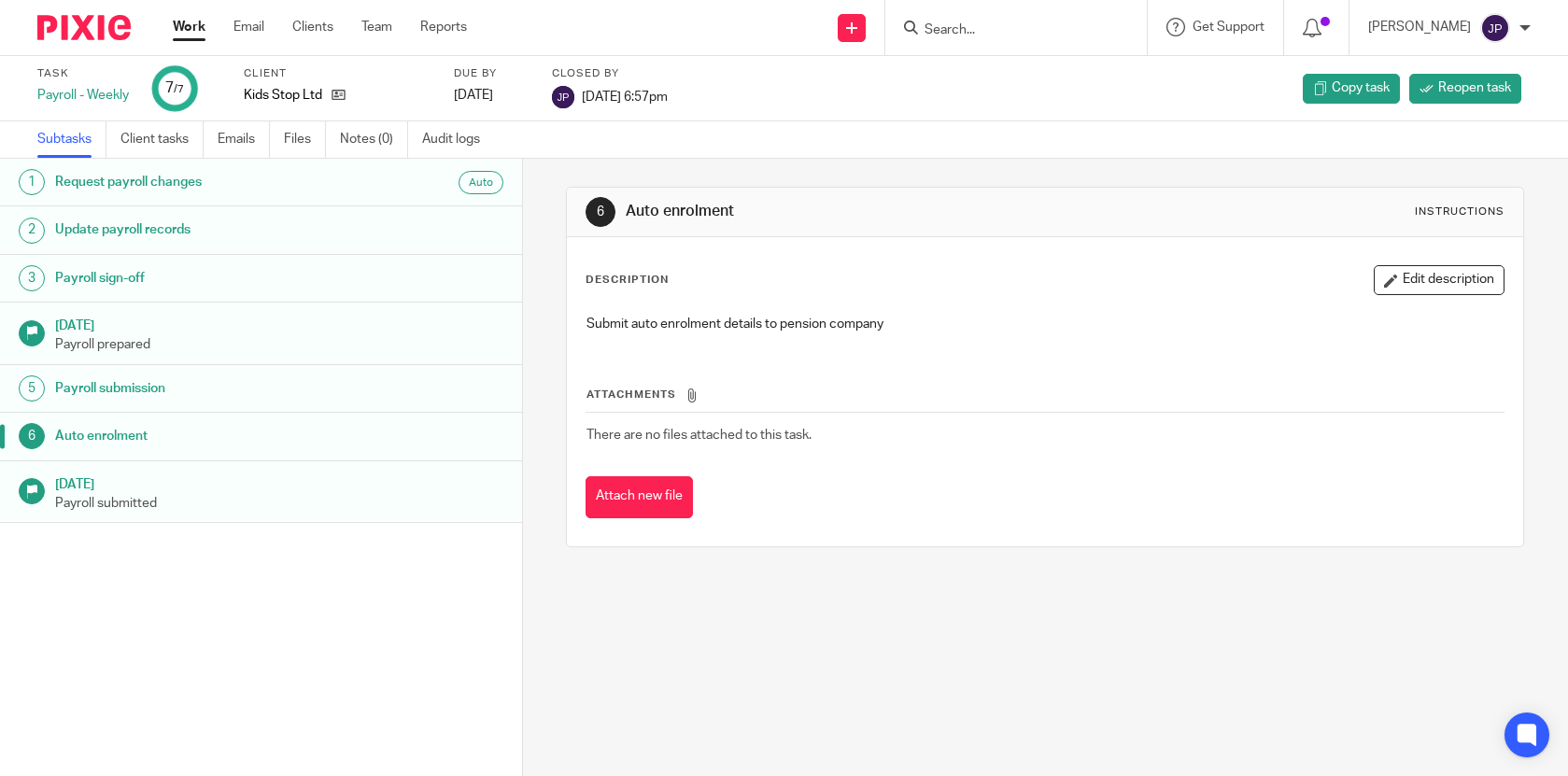
click at [191, 26] on link "Work" at bounding box center [189, 27] width 33 height 19
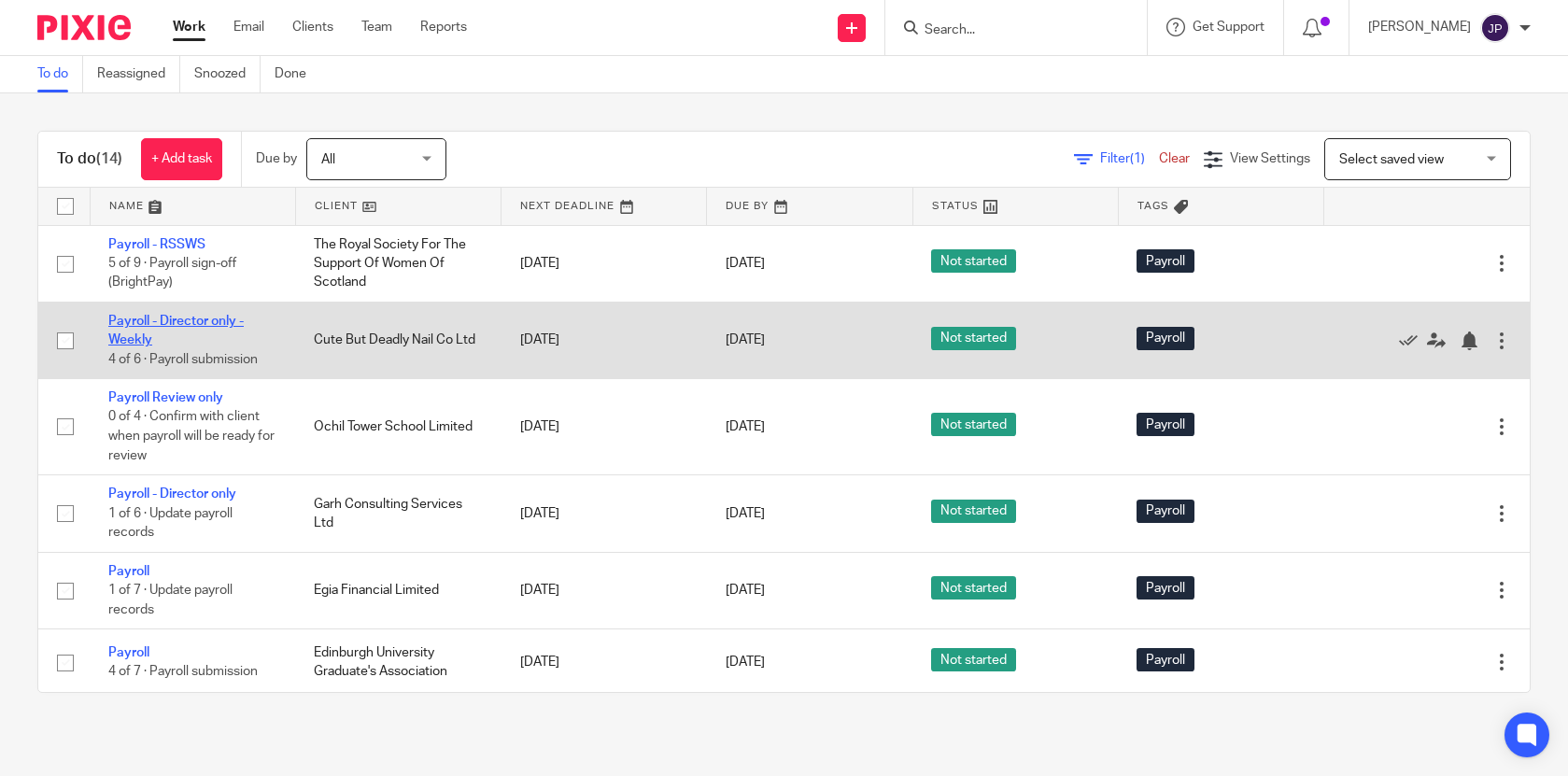
click at [201, 324] on link "Payroll - Director only - Weekly" at bounding box center [176, 331] width 135 height 32
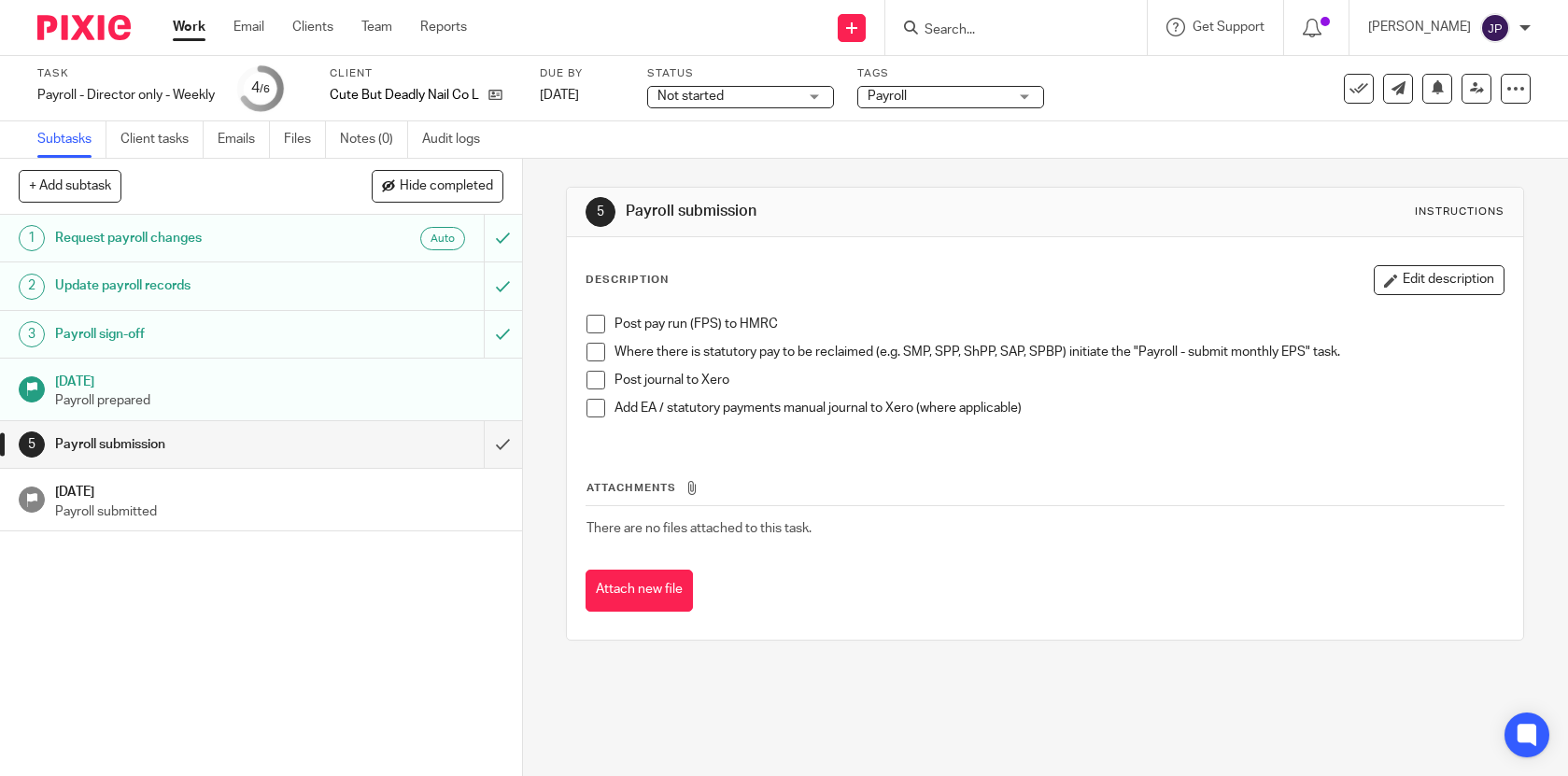
click at [594, 325] on span at bounding box center [595, 324] width 19 height 19
click at [594, 353] on span at bounding box center [595, 352] width 19 height 19
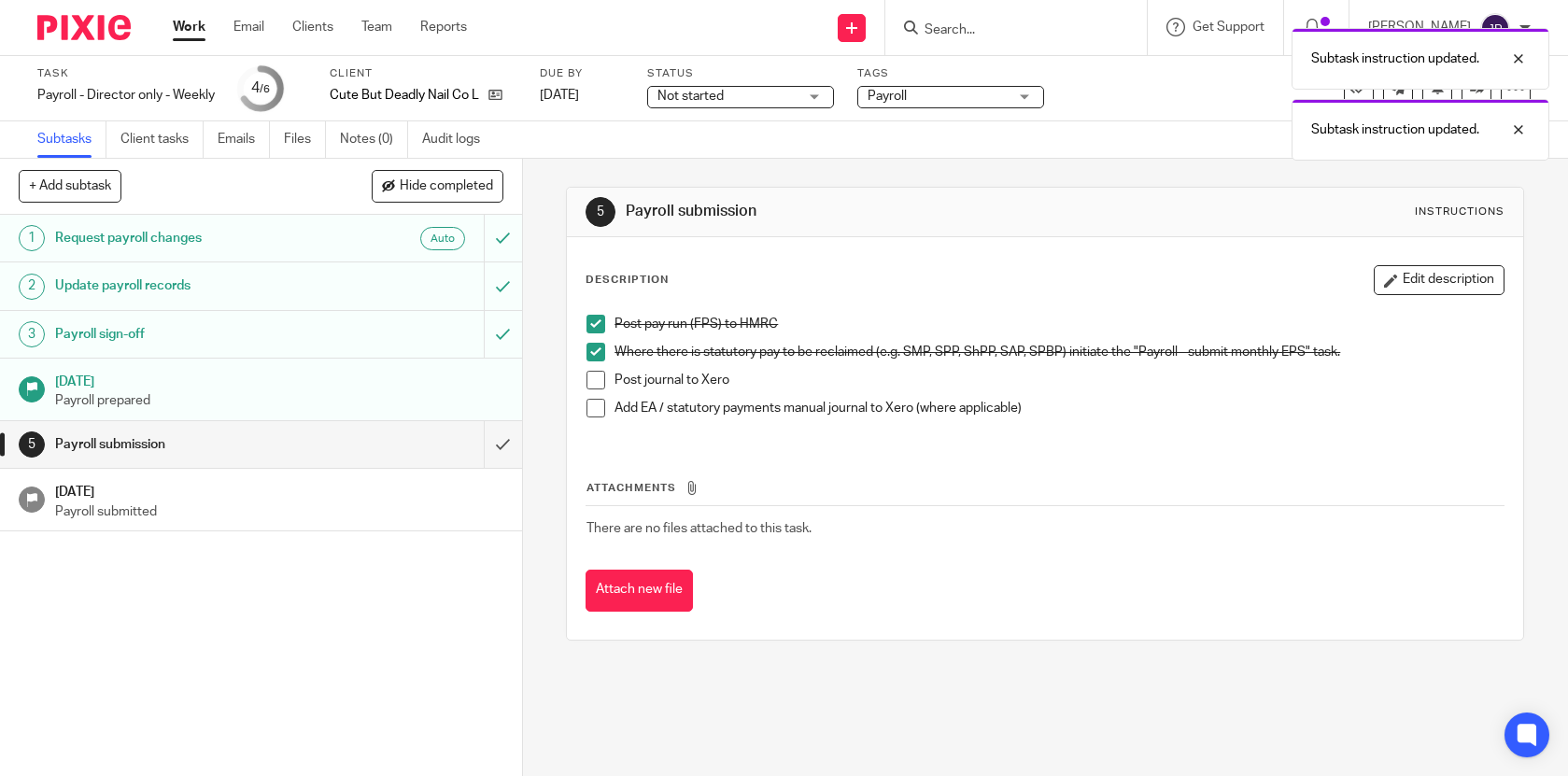
click at [594, 388] on span at bounding box center [595, 380] width 19 height 19
click at [596, 406] on span at bounding box center [595, 407] width 19 height 19
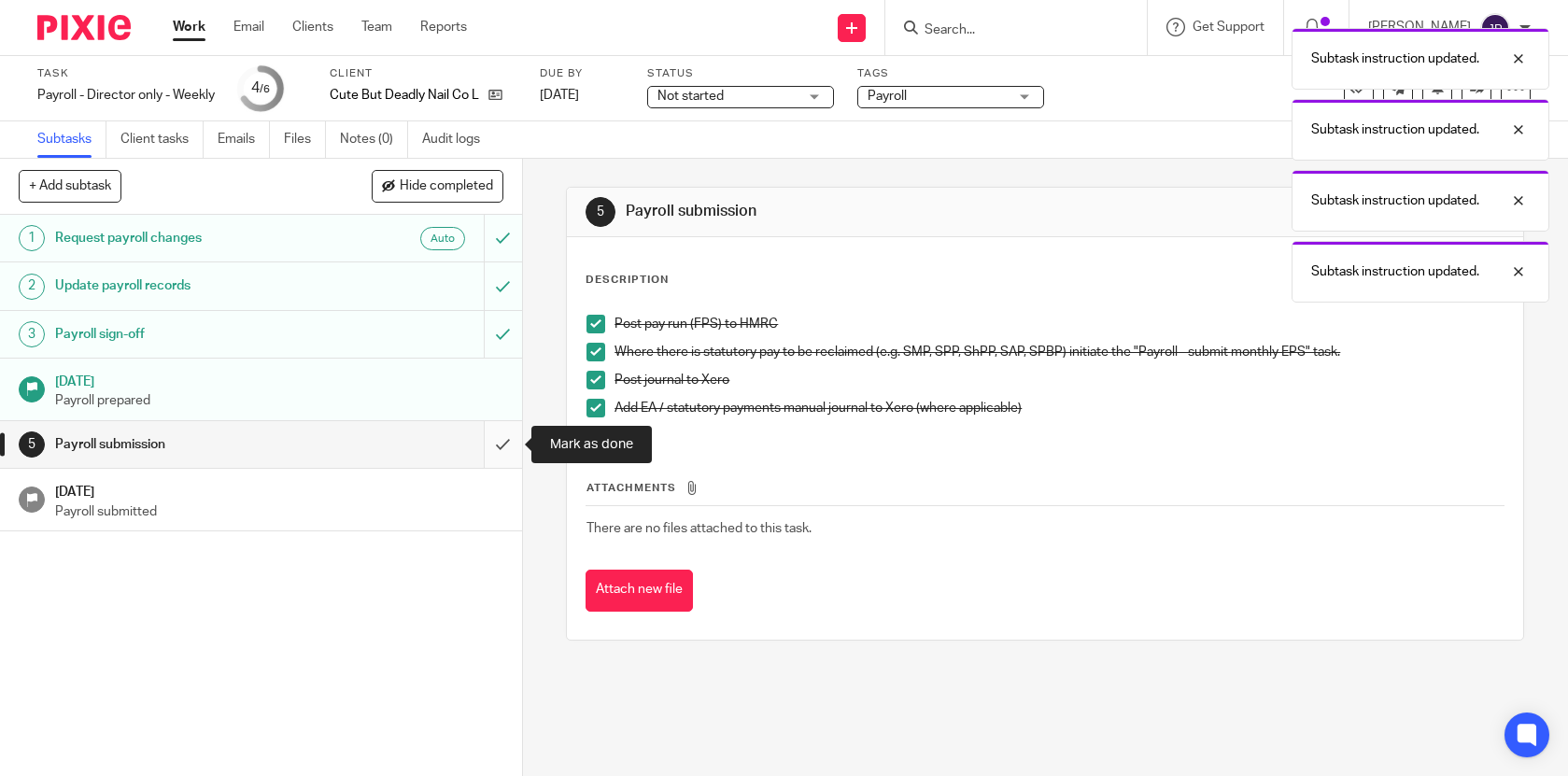
click at [500, 441] on input "submit" at bounding box center [261, 444] width 522 height 47
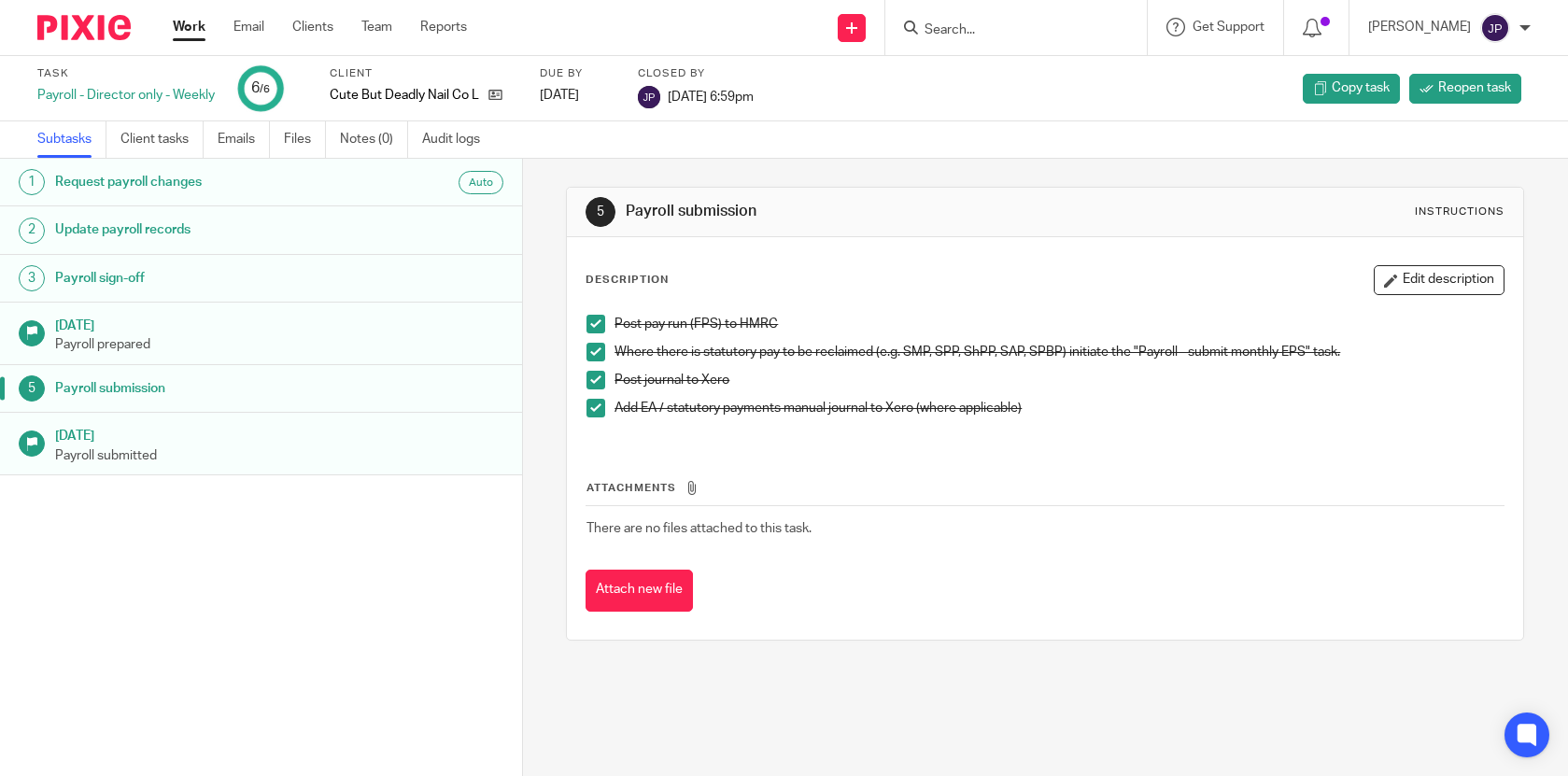
click at [195, 33] on link "Work" at bounding box center [189, 27] width 33 height 19
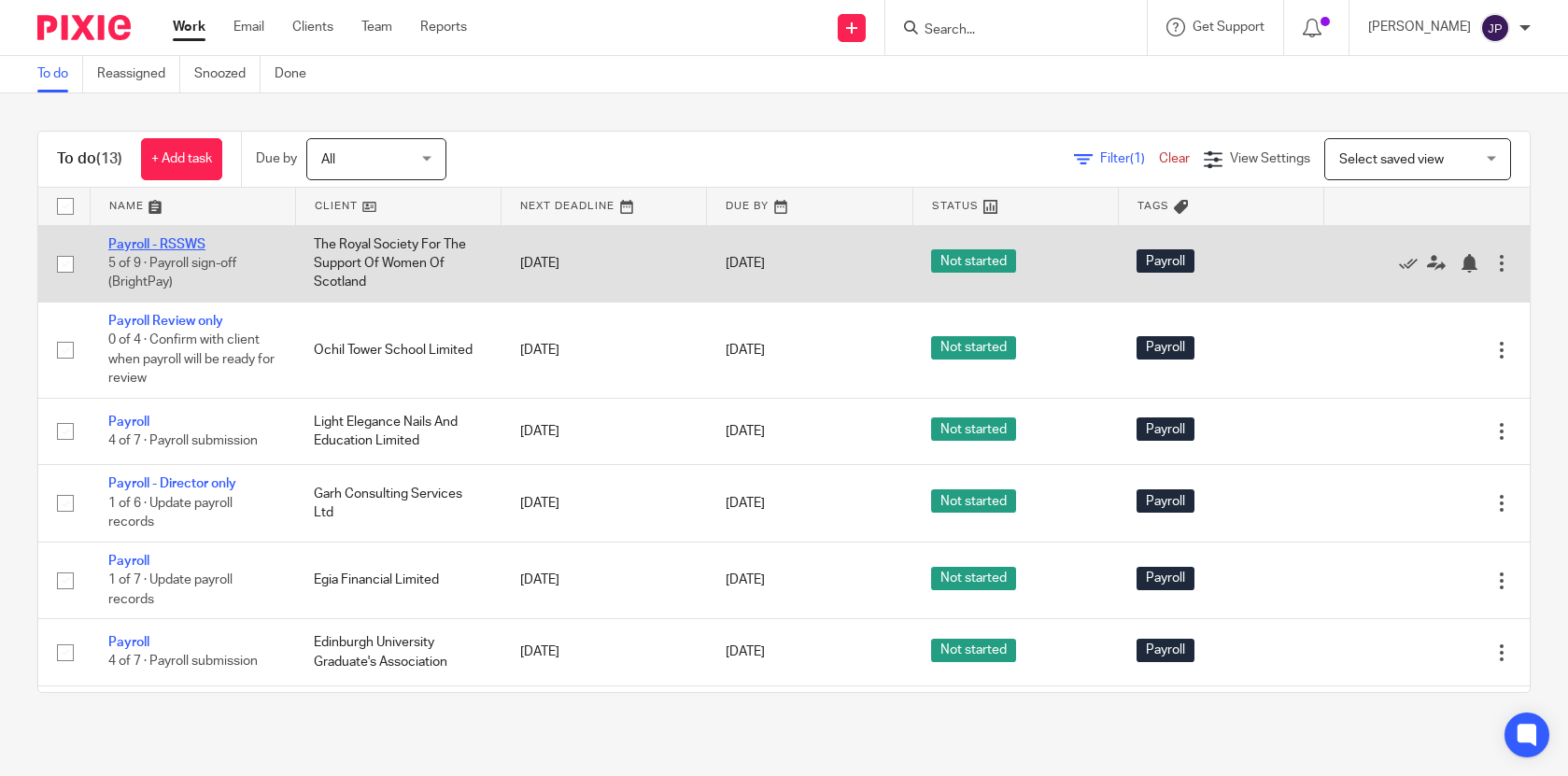
click at [186, 246] on link "Payroll - RSSWS" at bounding box center [157, 244] width 98 height 13
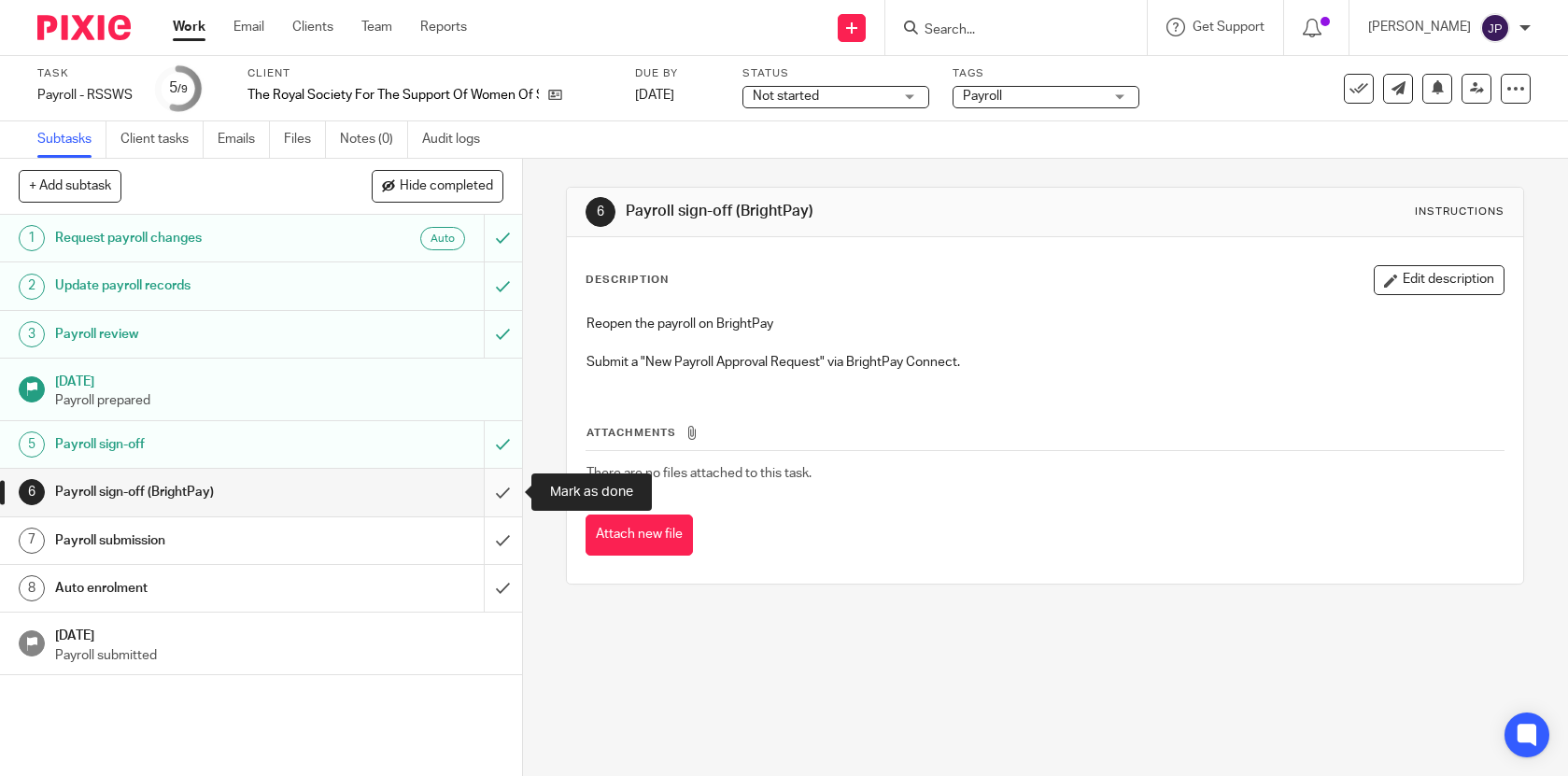
click at [512, 492] on input "submit" at bounding box center [261, 492] width 522 height 47
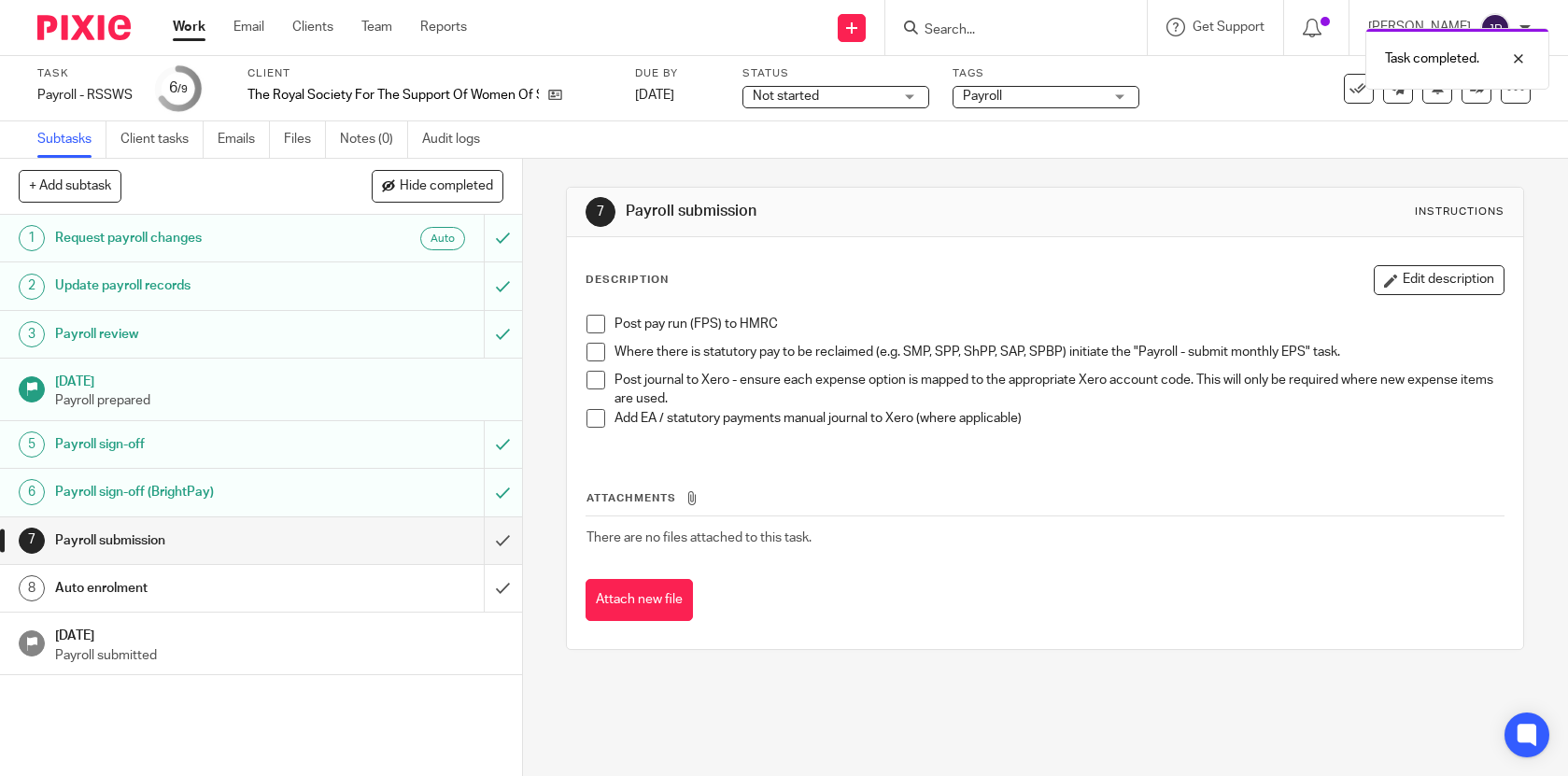
click at [595, 324] on span at bounding box center [595, 324] width 19 height 19
click at [595, 355] on span at bounding box center [595, 352] width 19 height 19
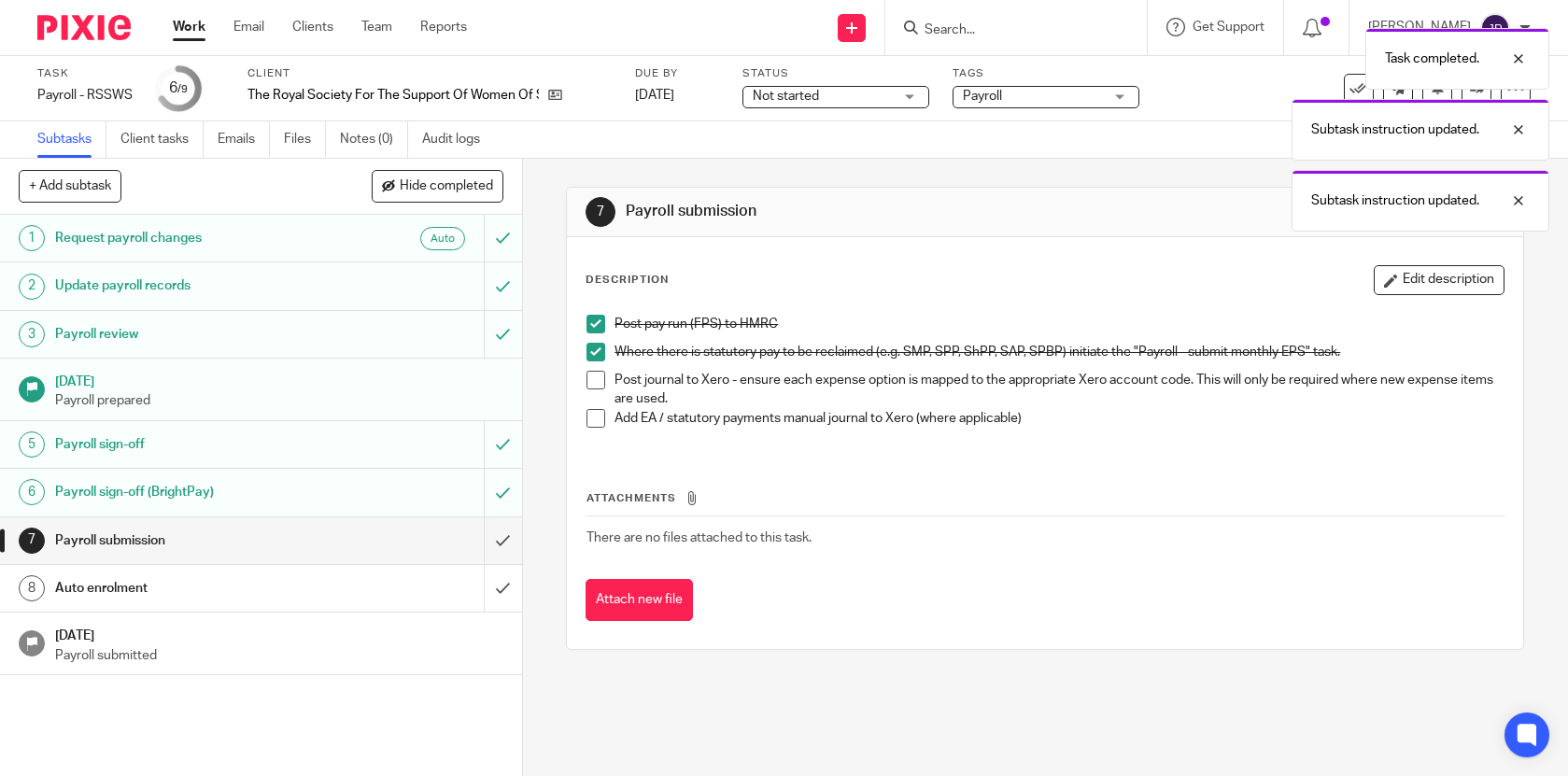
click at [595, 383] on span at bounding box center [595, 380] width 19 height 19
click at [596, 419] on span at bounding box center [595, 418] width 19 height 19
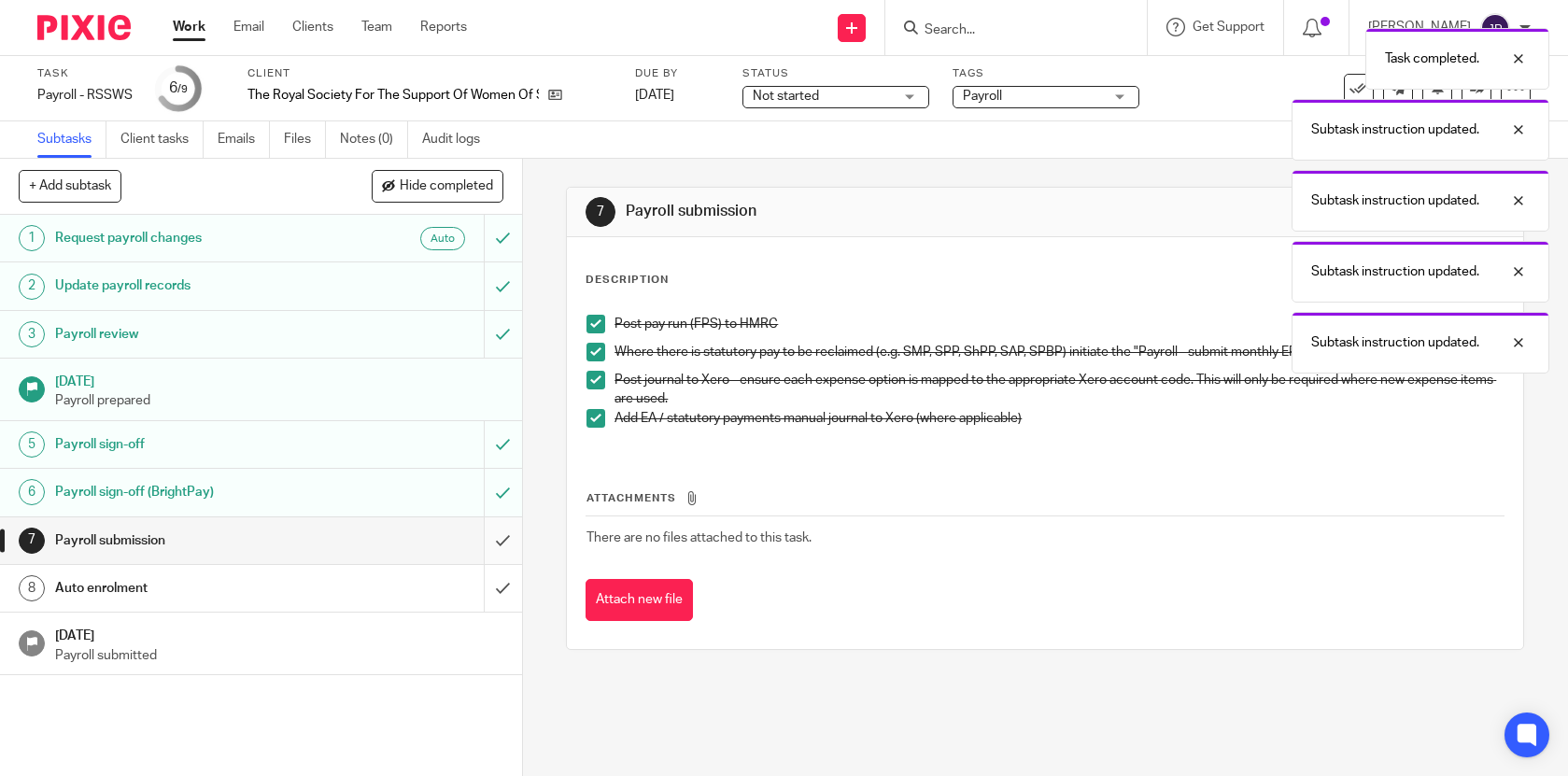
click at [510, 535] on input "submit" at bounding box center [261, 541] width 522 height 47
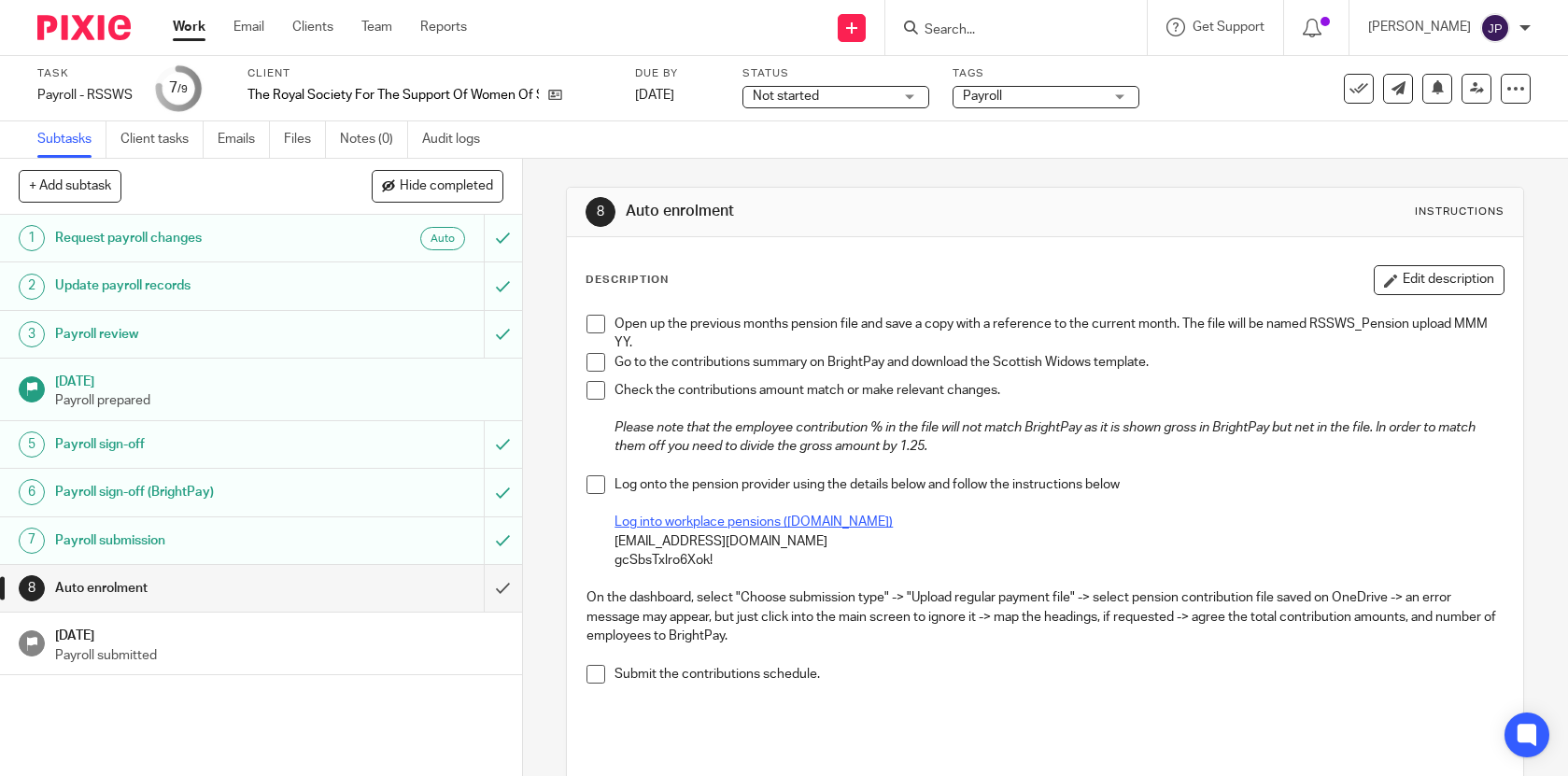
click at [599, 324] on span at bounding box center [595, 324] width 19 height 19
click at [600, 356] on span at bounding box center [595, 363] width 19 height 19
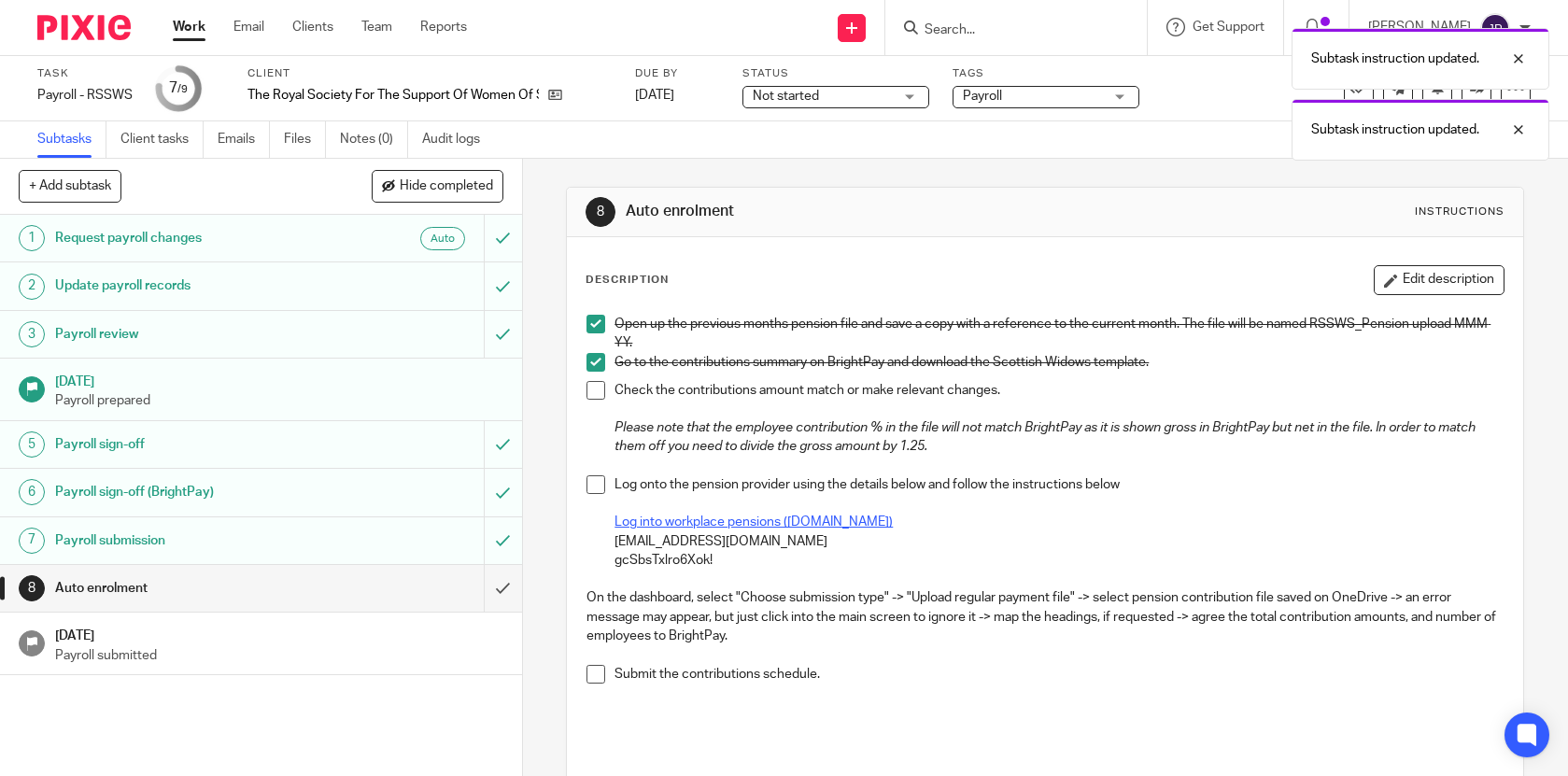
click at [600, 377] on li "Go to the contributions summary on BrightPay and download the Scottish Widows t…" at bounding box center [1044, 368] width 917 height 28
click at [597, 388] on span at bounding box center [595, 390] width 19 height 19
click at [633, 526] on u "Log into workplace pensions (scottishwidows.co.uk)" at bounding box center [753, 522] width 278 height 13
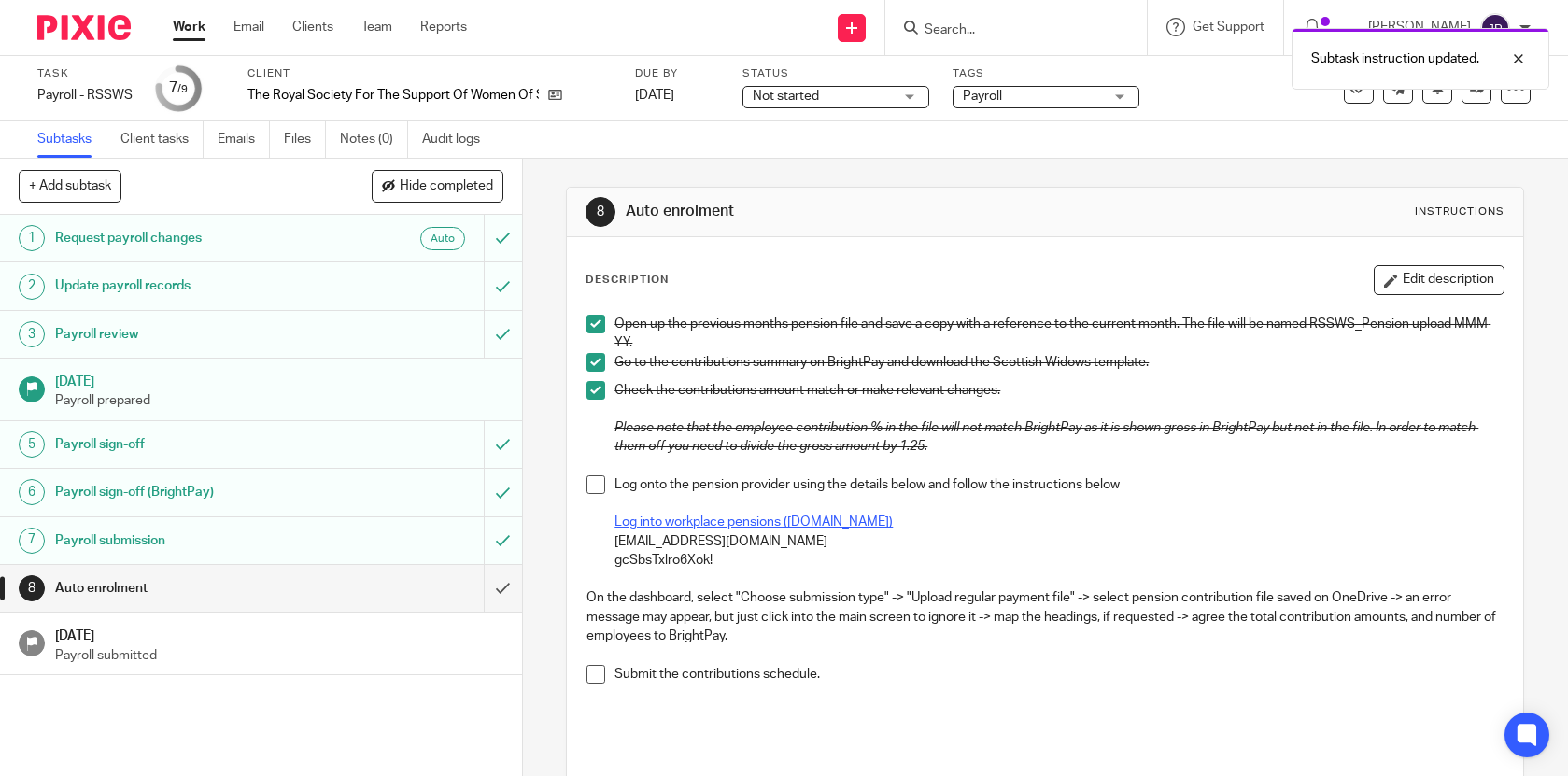
click at [663, 548] on p "ceo@rssws.org" at bounding box center [1058, 542] width 889 height 19
click at [729, 549] on p "ceo@rssws.org" at bounding box center [1058, 542] width 889 height 19
drag, startPoint x: 716, startPoint y: 549, endPoint x: 614, endPoint y: 542, distance: 102.2
click at [614, 542] on p "ceo@rssws.org" at bounding box center [1058, 542] width 889 height 19
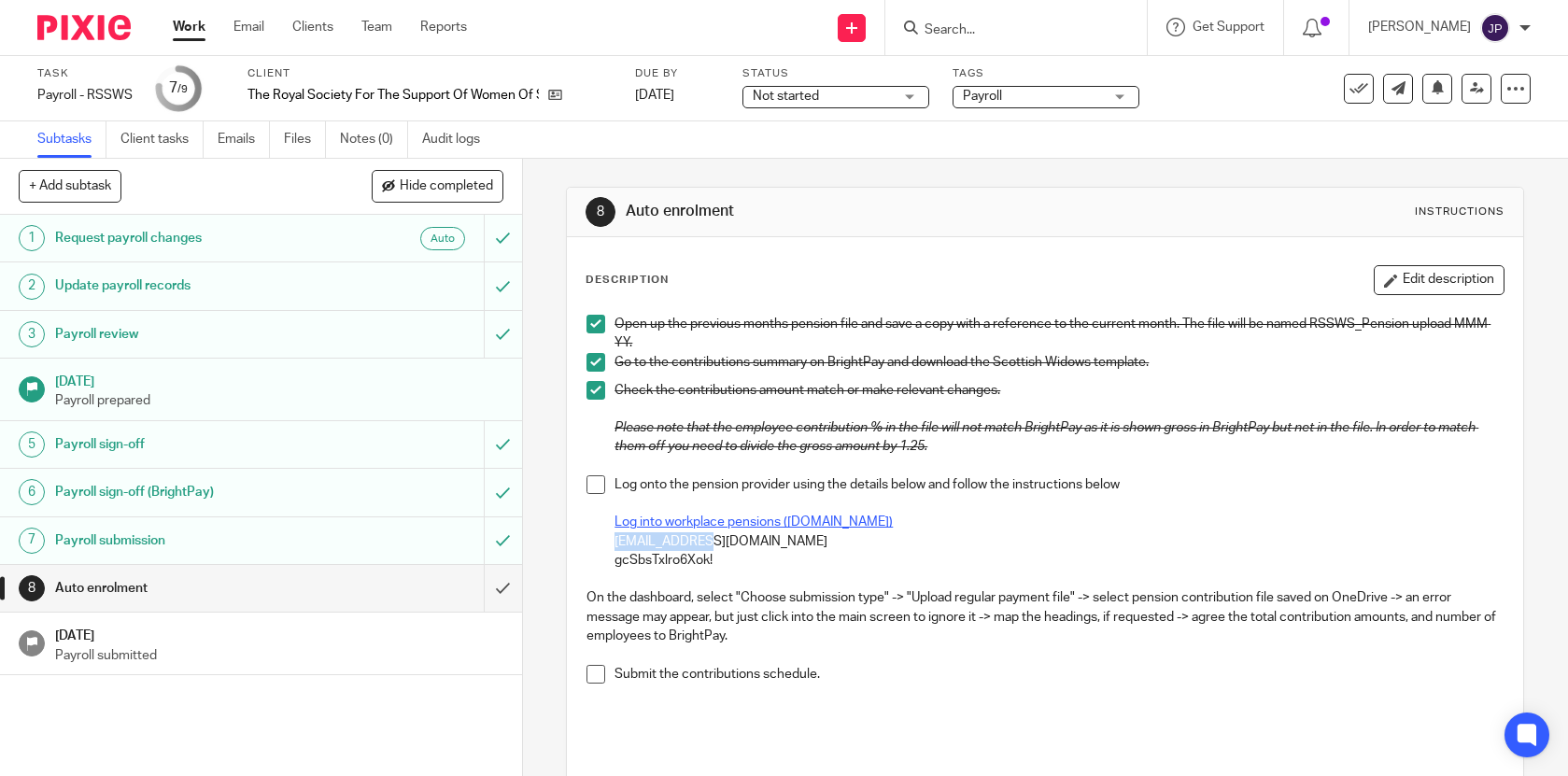
copy p "ceo@rssws.org"
drag, startPoint x: 718, startPoint y: 564, endPoint x: 614, endPoint y: 563, distance: 104.0
click at [614, 563] on p "gcSbsTxlro6Xok!" at bounding box center [1058, 560] width 889 height 19
copy p "gcSbsTxlro6Xok!"
click at [594, 495] on li "Log onto the pension provider using the details below and follow the instructio…" at bounding box center [1044, 522] width 917 height 95
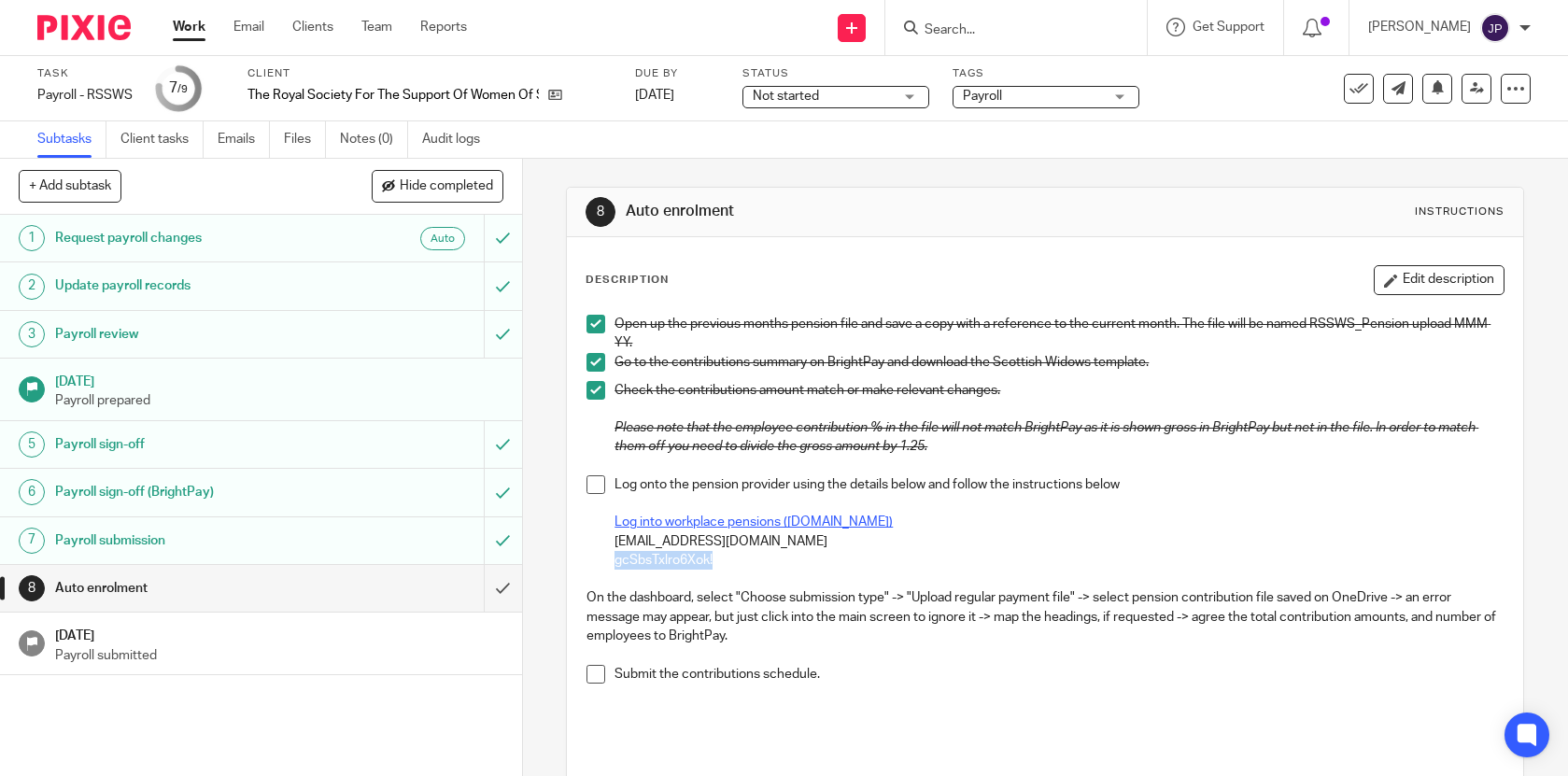
click at [594, 489] on span at bounding box center [595, 484] width 19 height 19
click at [594, 683] on li "Submit the contributions schedule." at bounding box center [1044, 679] width 917 height 28
click at [596, 674] on span at bounding box center [595, 674] width 19 height 19
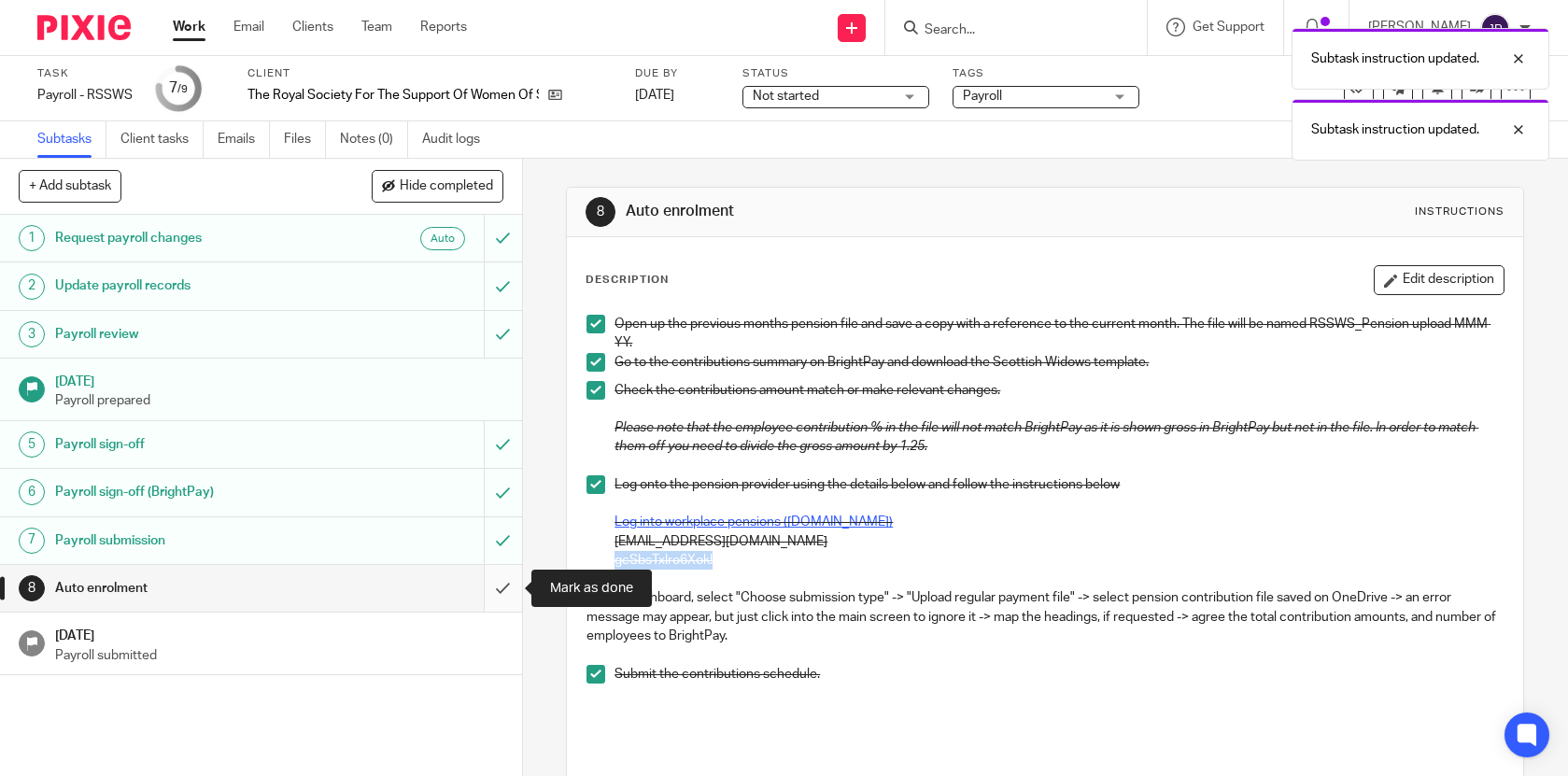
click at [493, 589] on input "submit" at bounding box center [261, 588] width 522 height 47
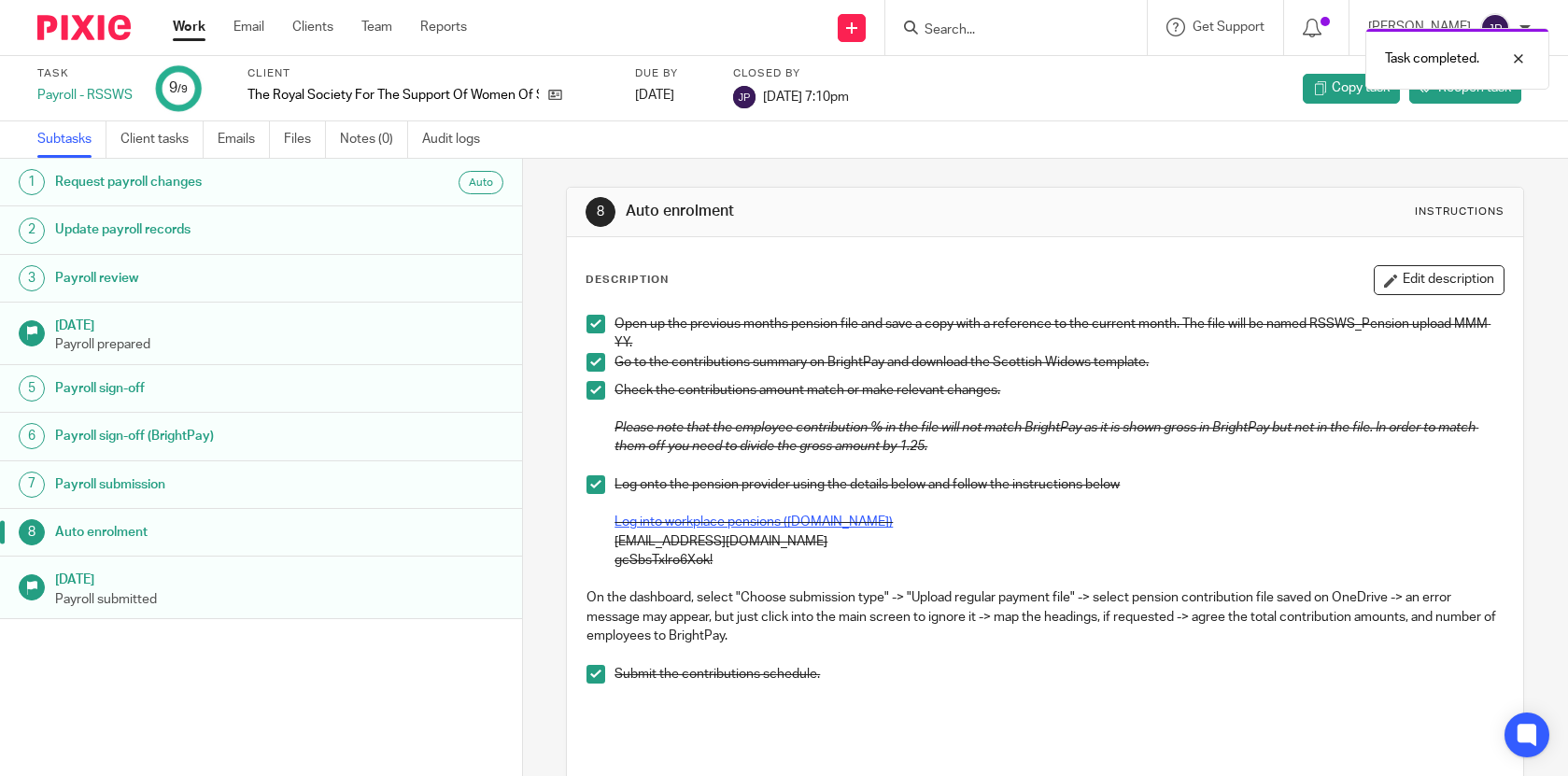
click at [196, 41] on div "Work Email Clients Team Reports Work Email Clients Team Reports Settings" at bounding box center [325, 27] width 340 height 55
